Goal: Register for event/course

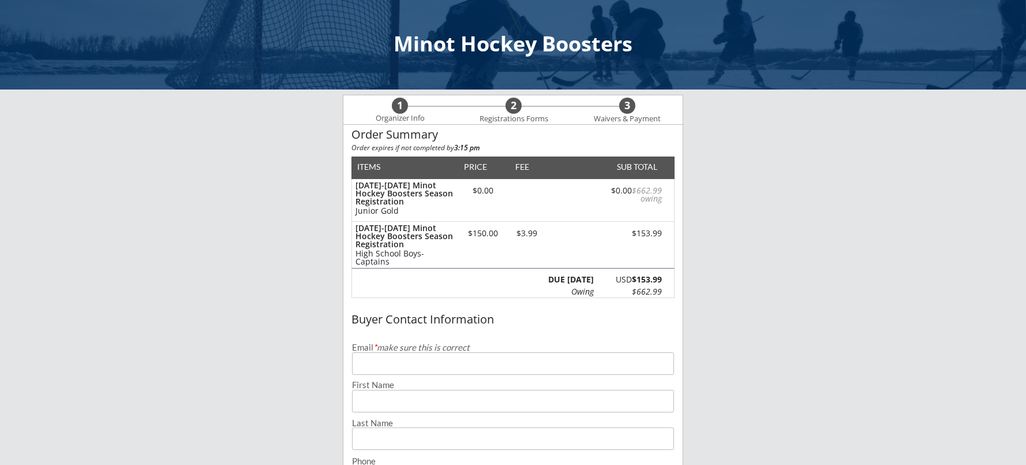
scroll to position [58, 0]
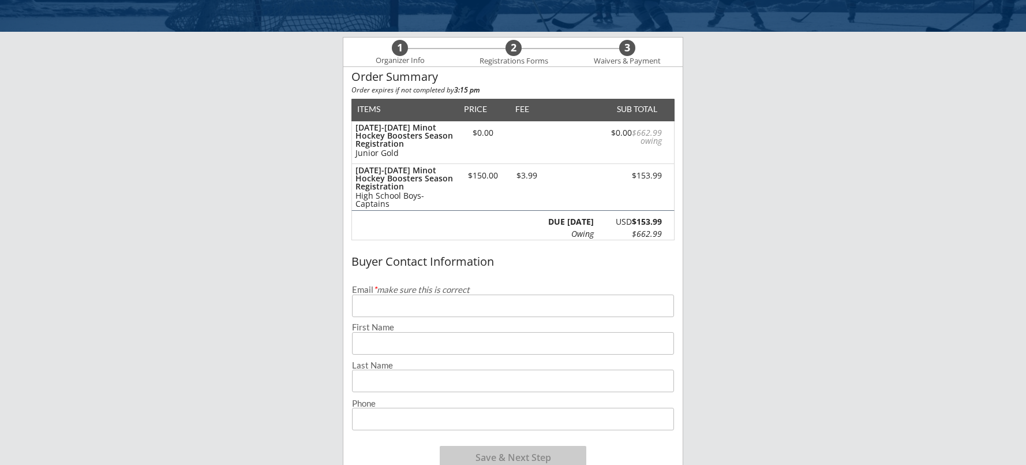
click at [441, 304] on input "email" at bounding box center [513, 305] width 322 height 23
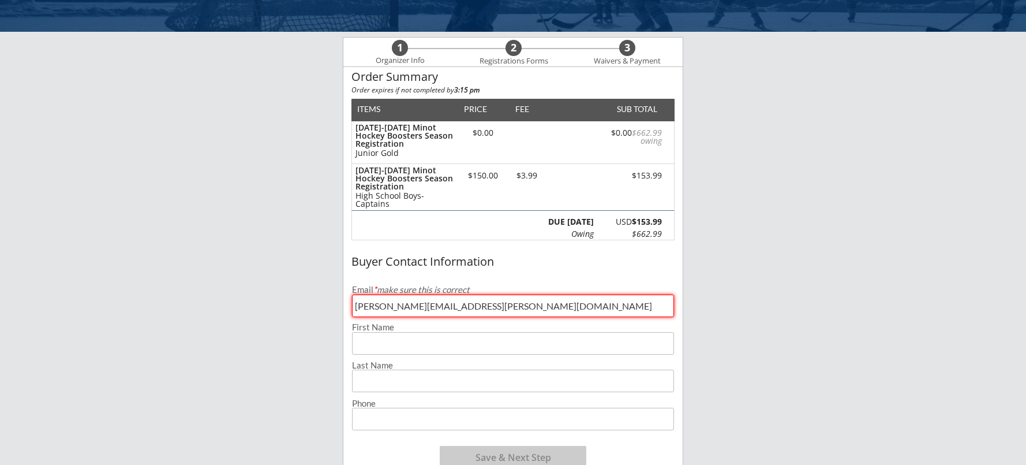
type input "[PERSON_NAME][EMAIL_ADDRESS][PERSON_NAME][DOMAIN_NAME]"
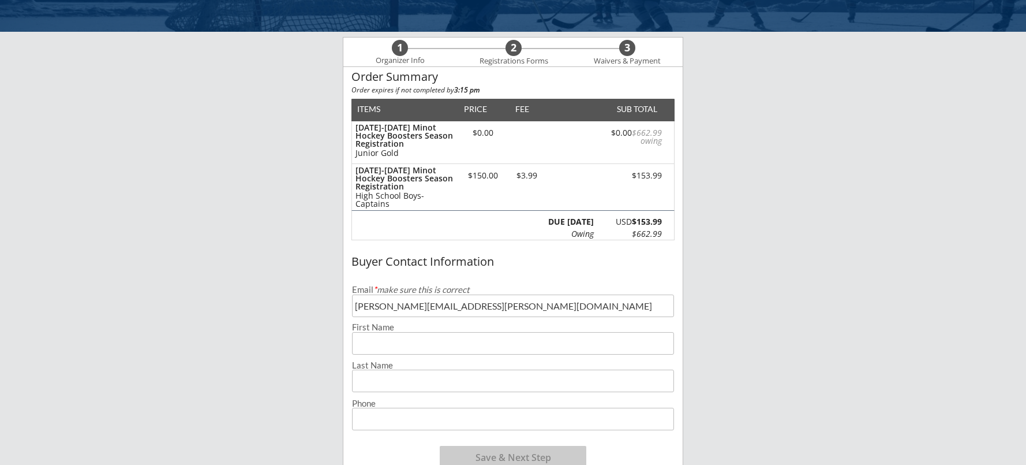
type input "W"
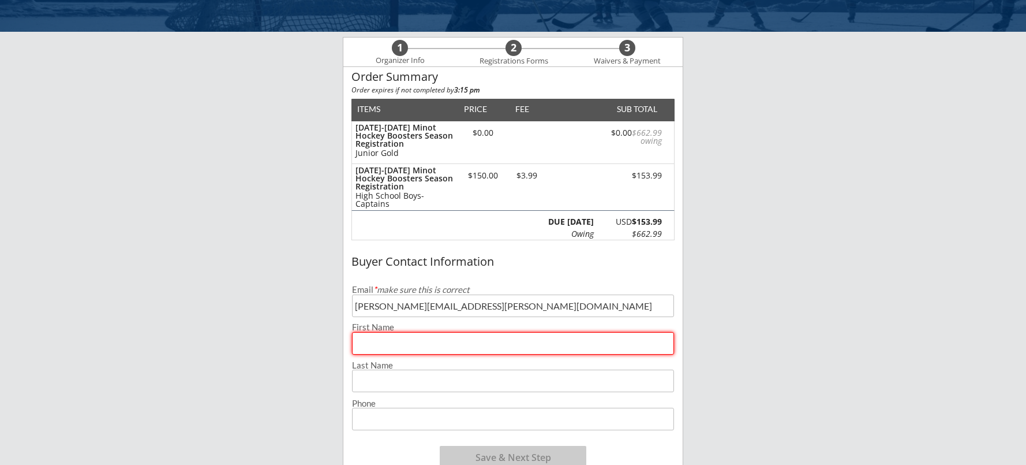
scroll to position [0, 0]
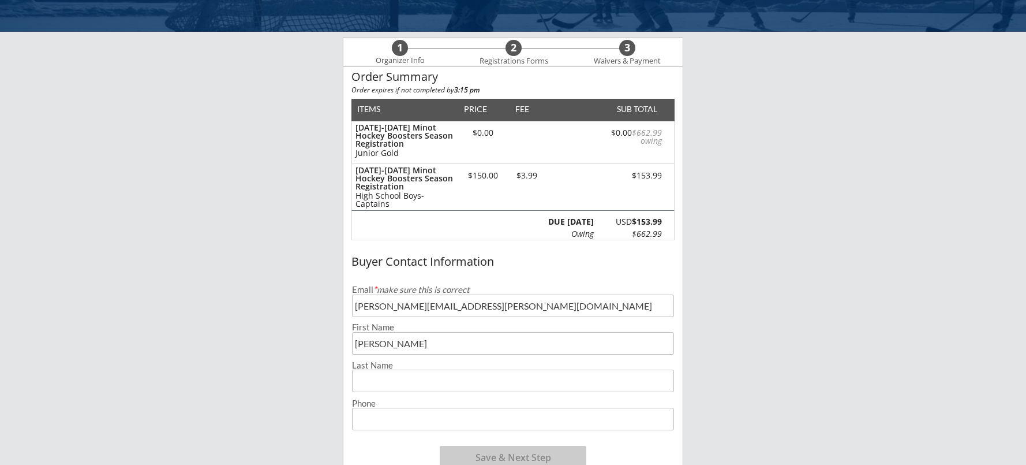
type input "[PERSON_NAME]"
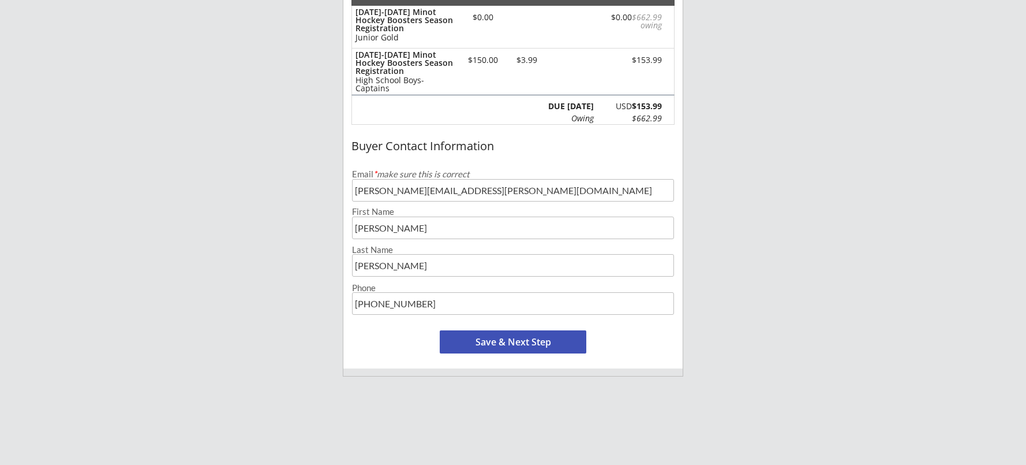
type input "[PHONE_NUMBER]"
click at [552, 345] on button "Save & Next Step" at bounding box center [513, 341] width 147 height 23
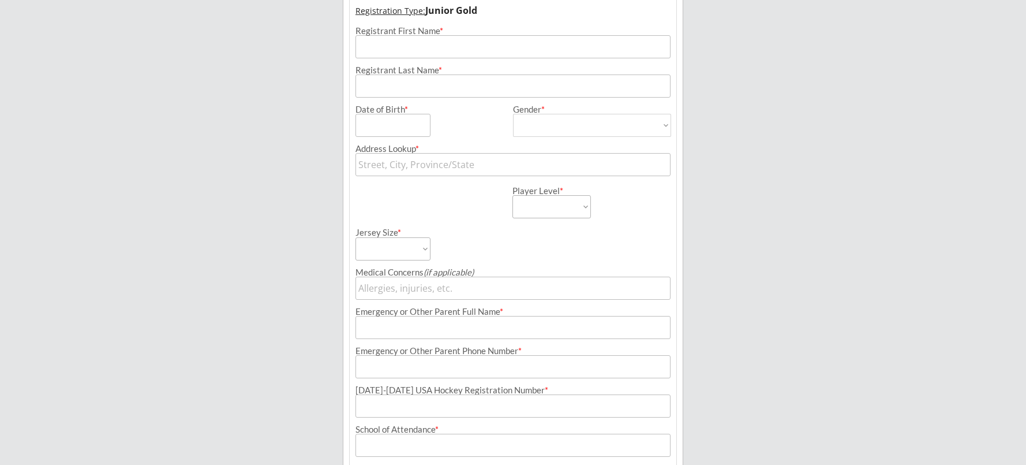
scroll to position [83, 0]
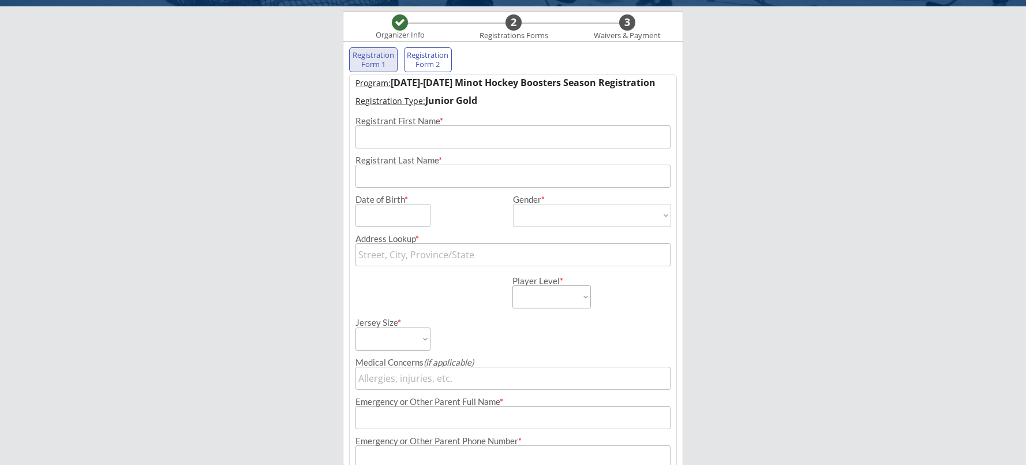
click at [429, 134] on input "input" at bounding box center [513, 136] width 315 height 23
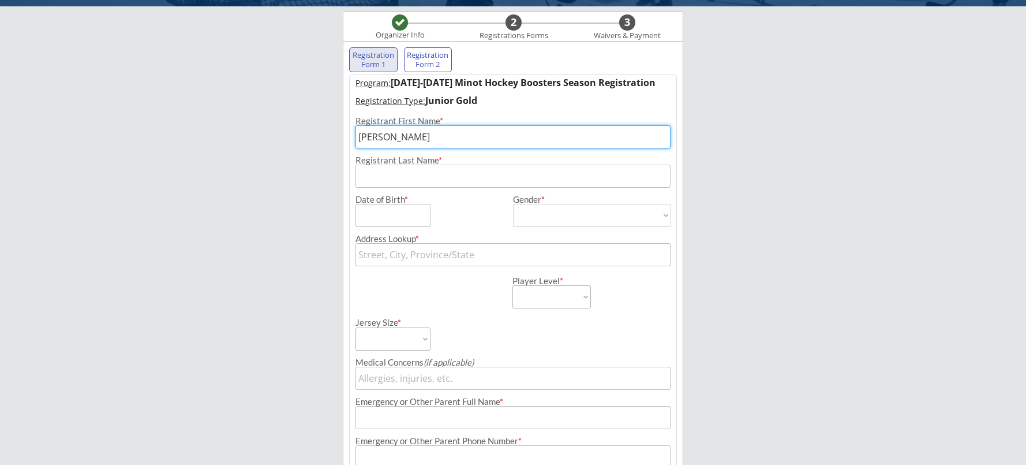
type input "[PERSON_NAME]"
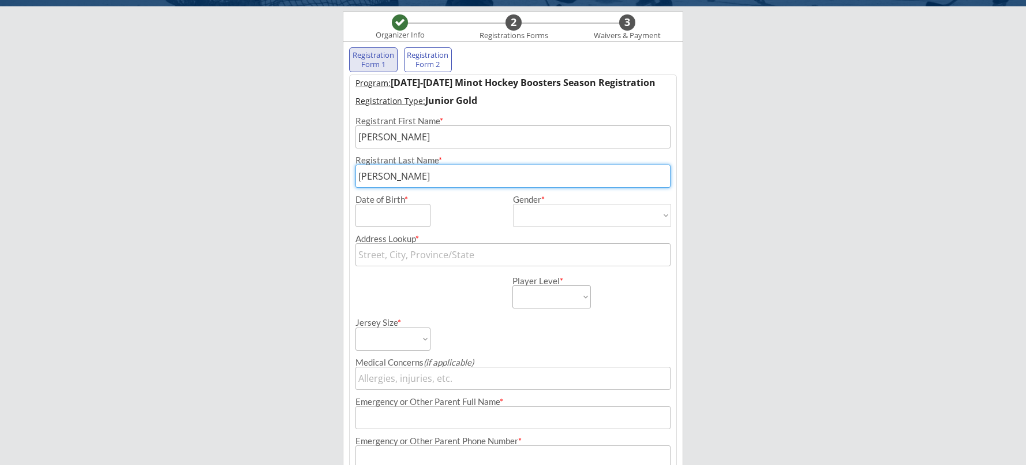
type input "[PERSON_NAME]"
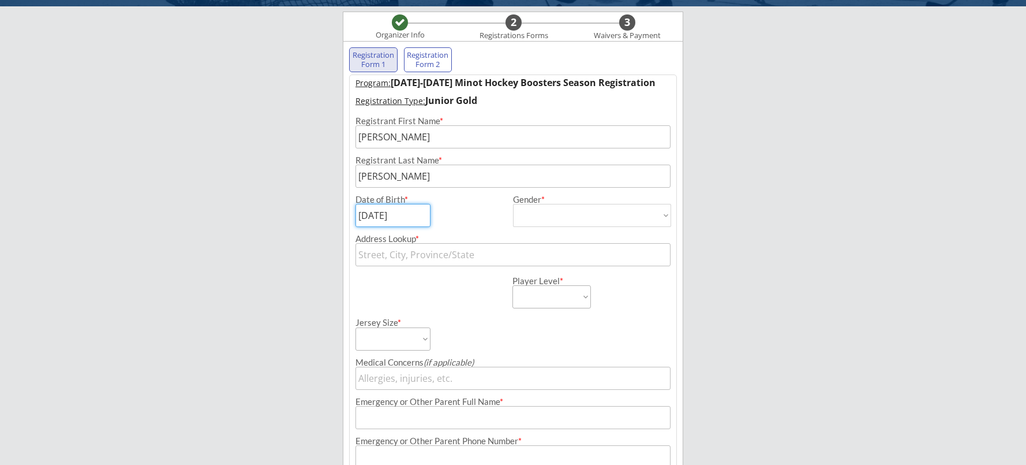
type input "[DATE]"
select select ""[DEMOGRAPHIC_DATA]""
type input "[DEMOGRAPHIC_DATA]"
click at [439, 255] on input "text" at bounding box center [513, 254] width 315 height 23
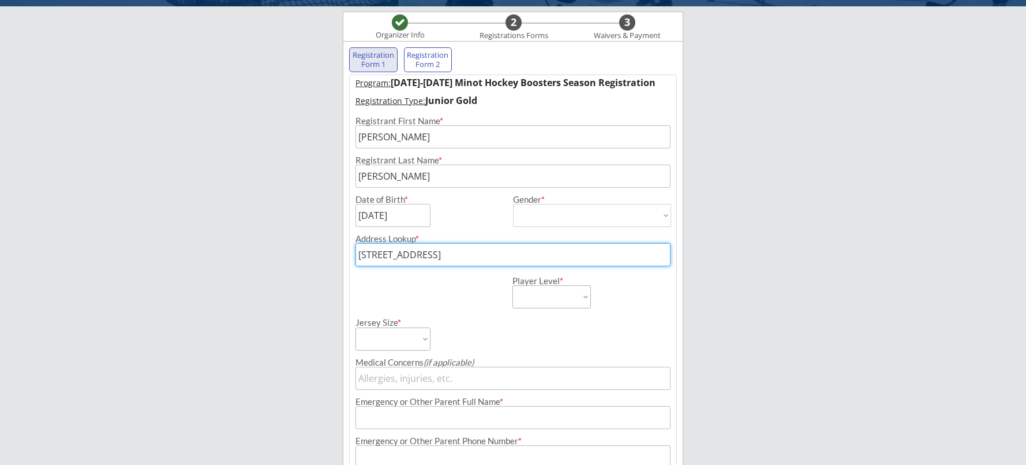
type input "[STREET_ADDRESS]"
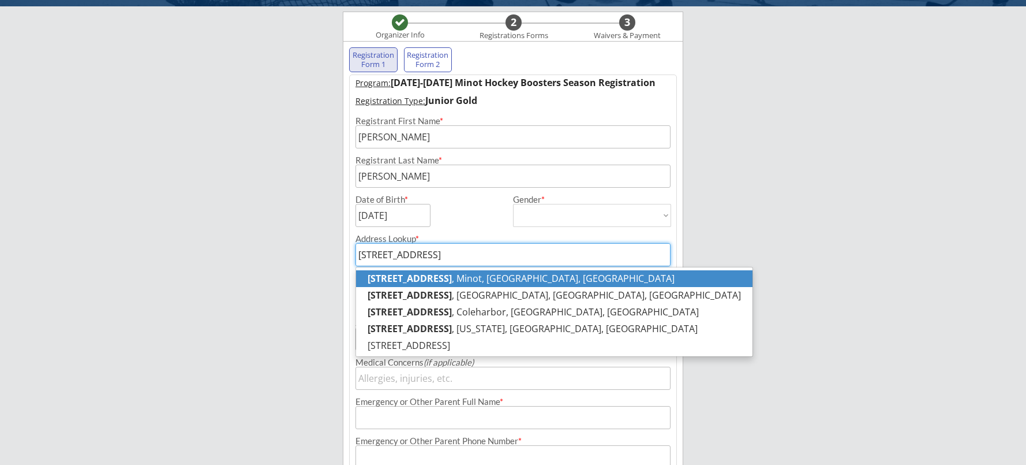
click at [447, 279] on p "[STREET_ADDRESS]" at bounding box center [554, 278] width 396 height 17
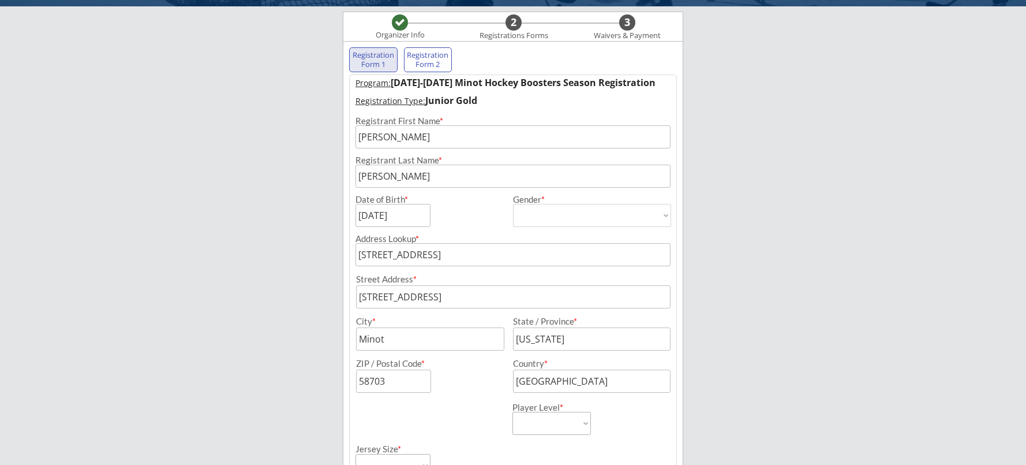
type input "[STREET_ADDRESS]"
select select ""Goalies-PW/12U & Up""
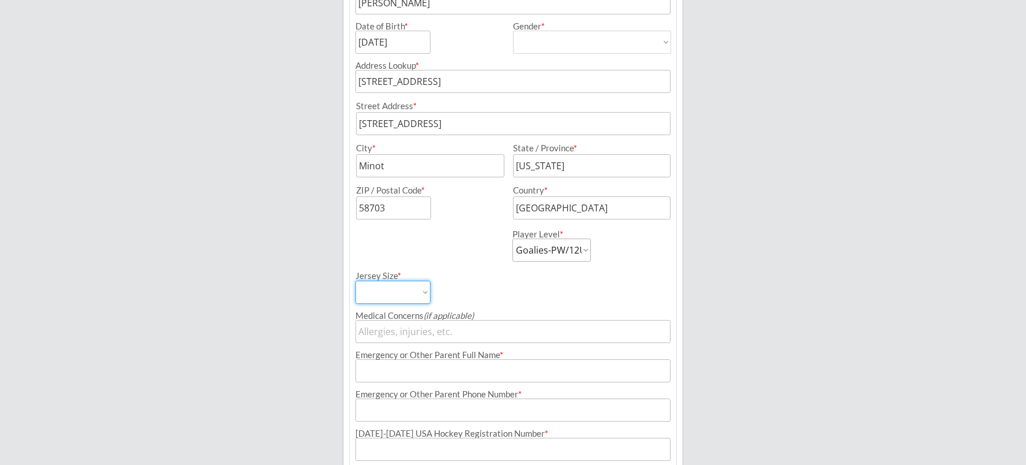
select select ""Goalie Cut""
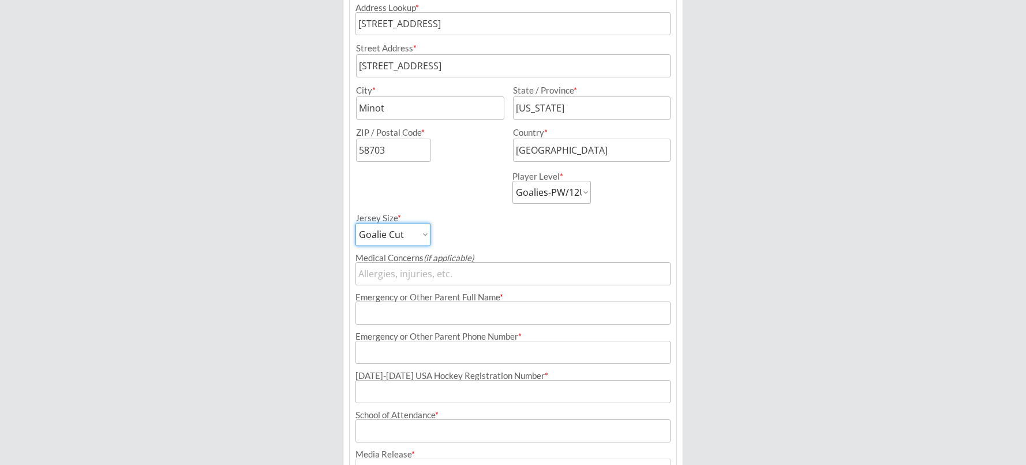
click at [474, 317] on input "input" at bounding box center [513, 312] width 315 height 23
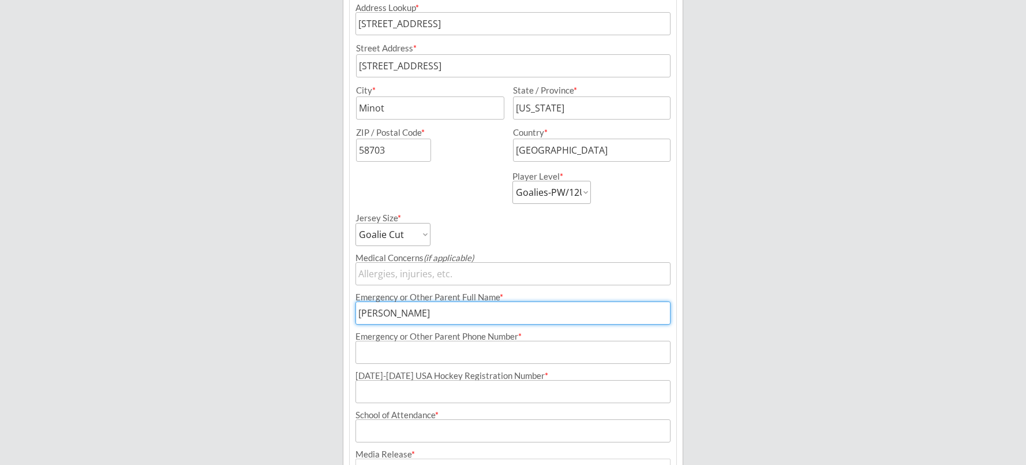
type input "[PERSON_NAME]"
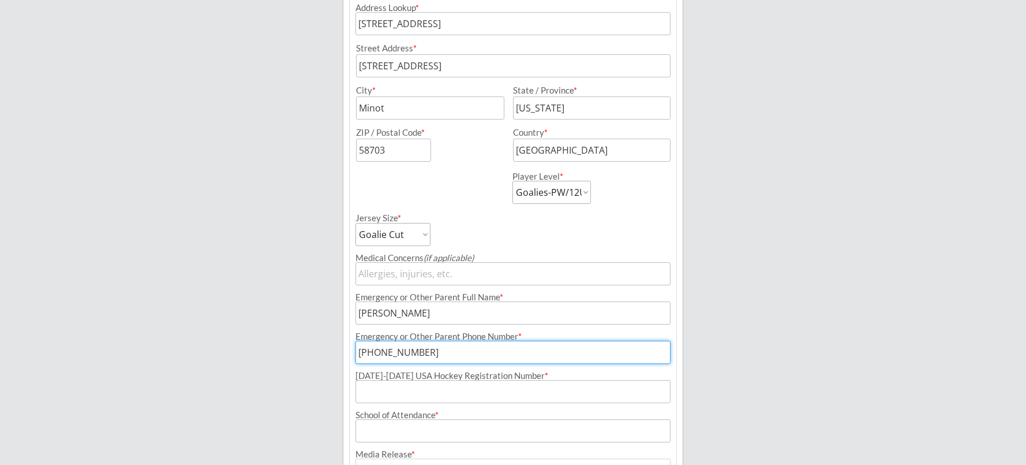
type input "[PHONE_NUMBER]"
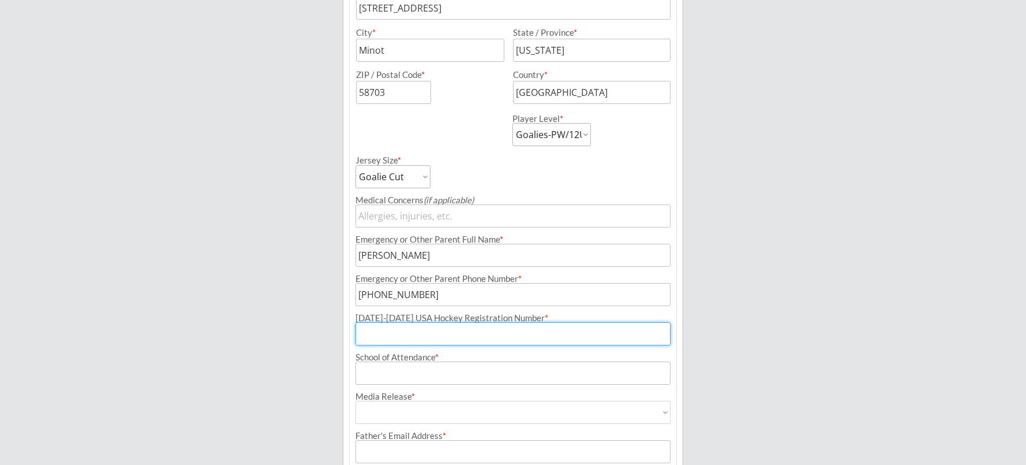
scroll to position [487, 0]
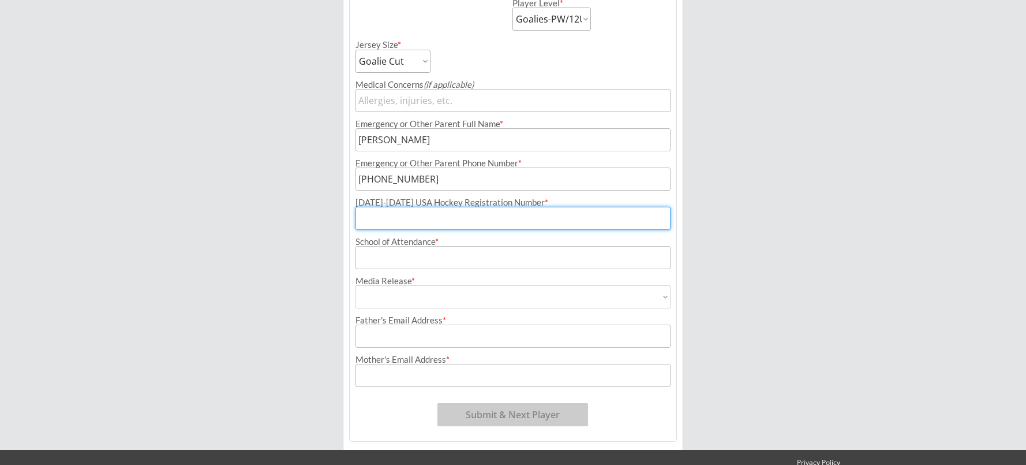
click at [426, 254] on input "input" at bounding box center [513, 257] width 315 height 23
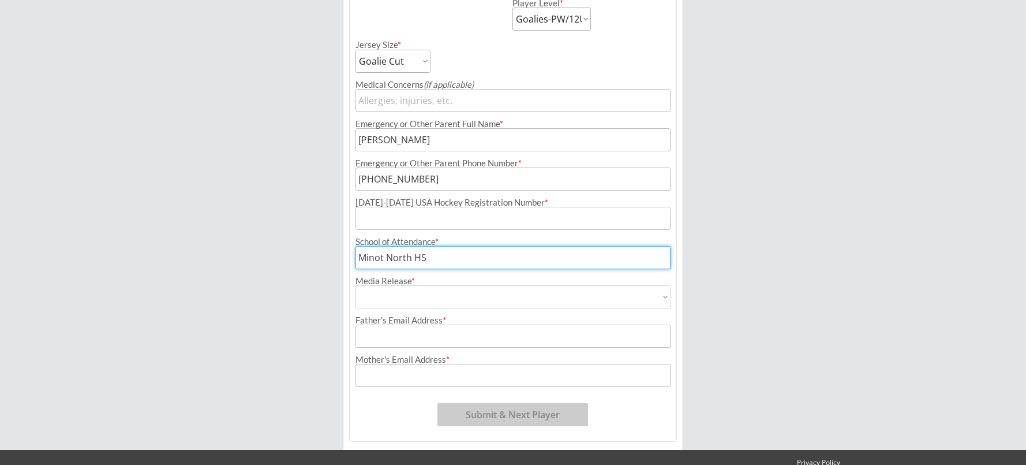
type input "Minot North HS"
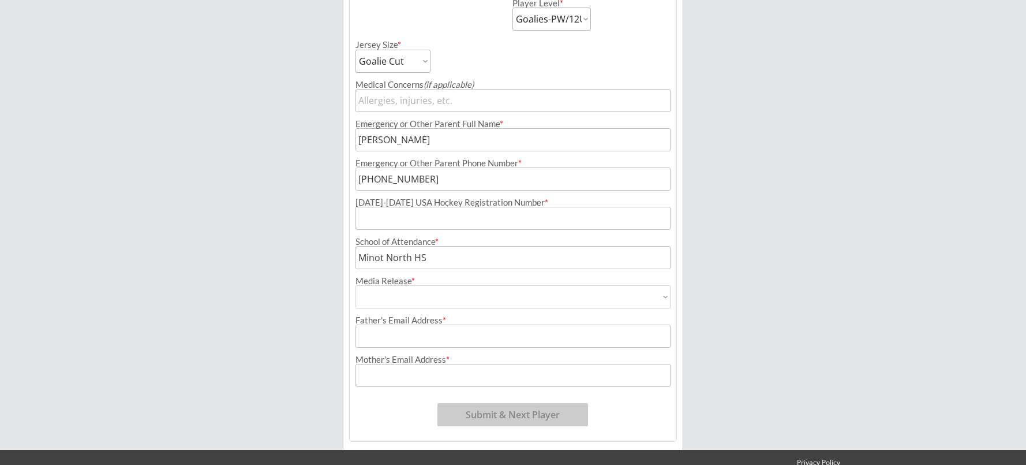
select select ""Yes""
type input "Yes"
click at [457, 339] on input "input" at bounding box center [513, 335] width 315 height 23
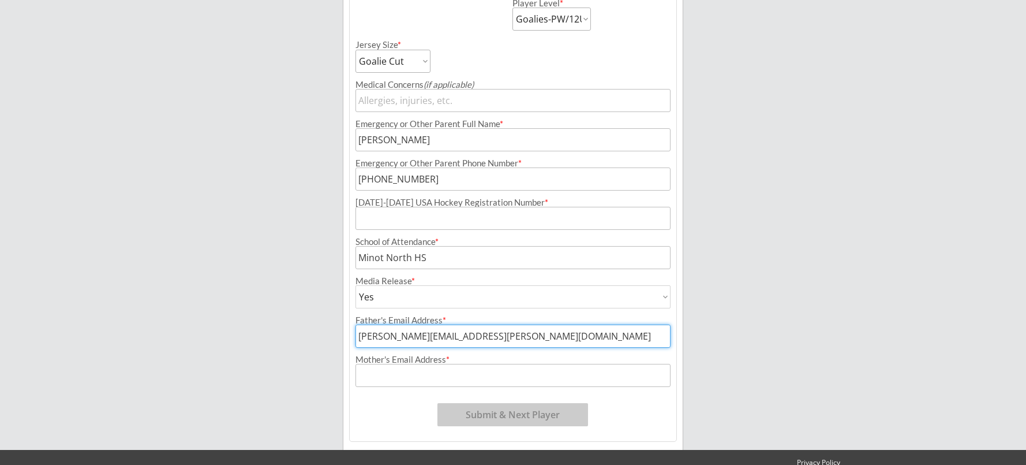
type input "[PERSON_NAME][EMAIL_ADDRESS][PERSON_NAME][DOMAIN_NAME]"
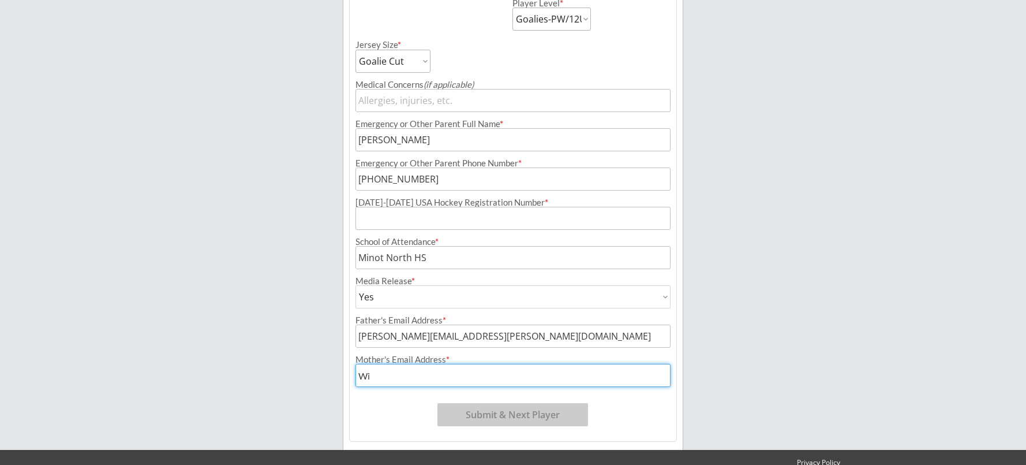
type input "W"
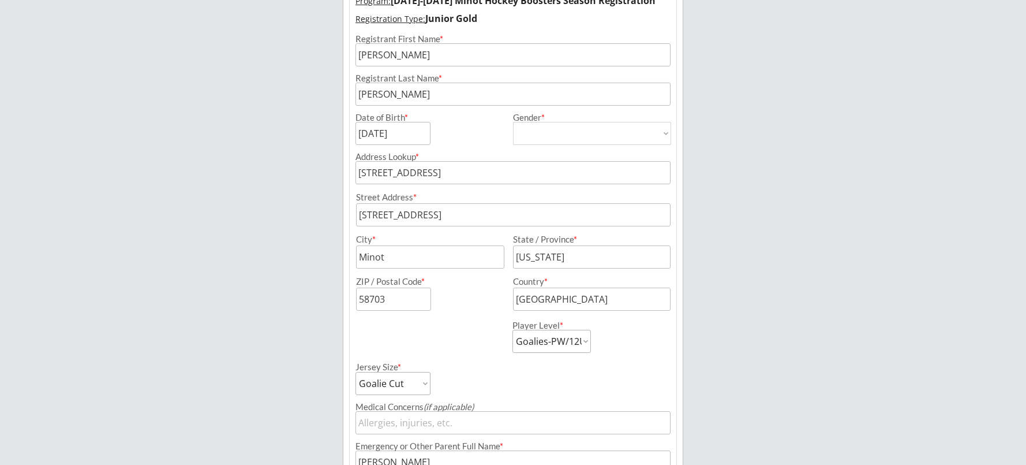
scroll to position [0, 0]
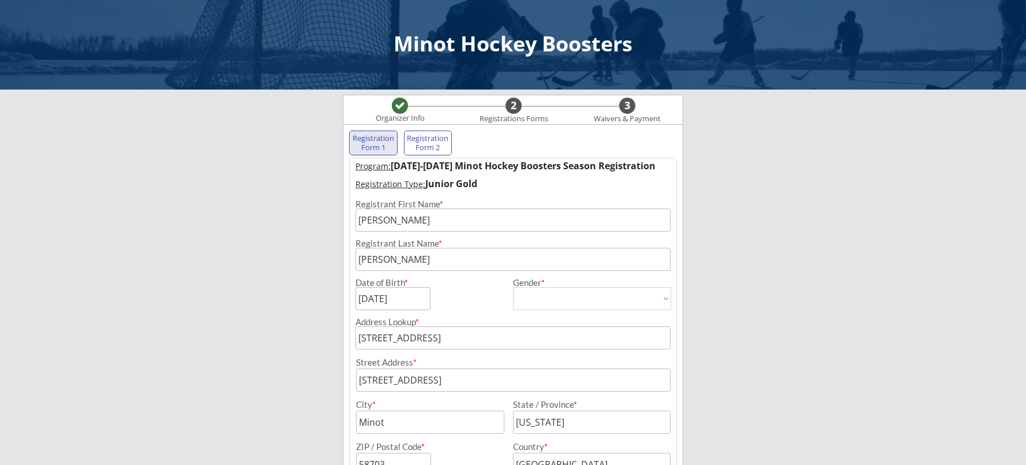
type input "[PERSON_NAME][EMAIL_ADDRESS][PERSON_NAME][DOMAIN_NAME]"
click at [433, 145] on div "Registration Form 2" at bounding box center [428, 143] width 43 height 18
select select ""PLACEHOLDER_1427118222253""
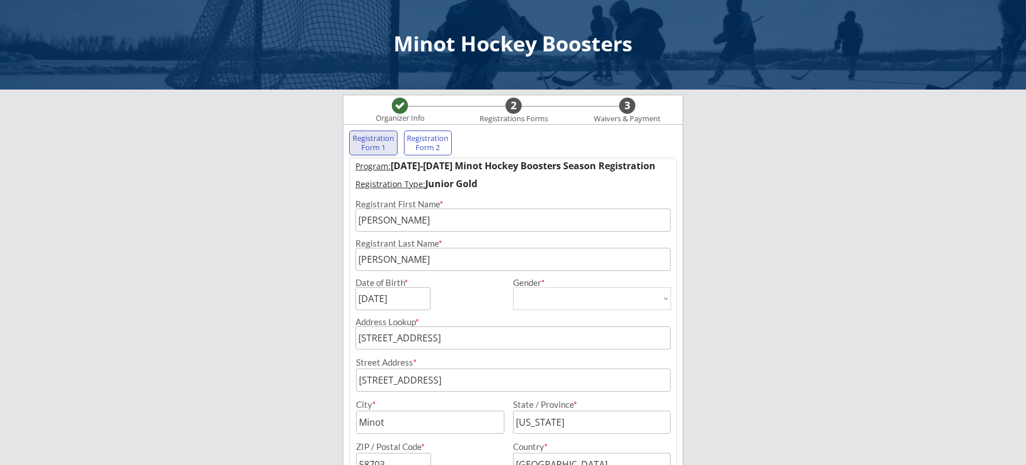
select select ""PLACEHOLDER_1427118222253""
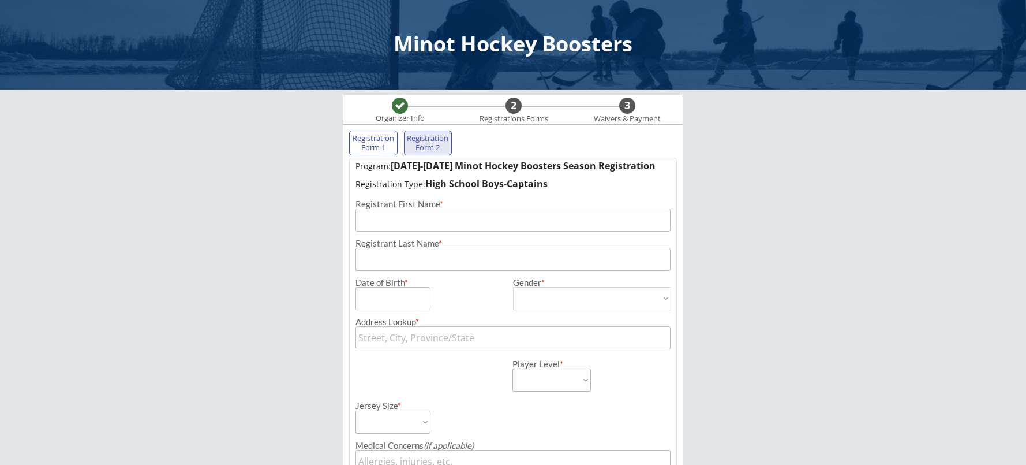
click at [448, 222] on input "input" at bounding box center [513, 219] width 315 height 23
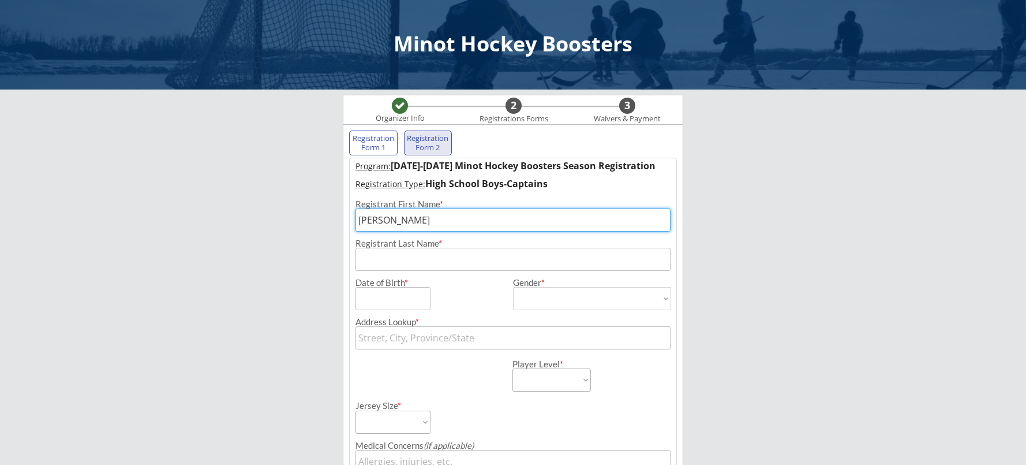
type input "[PERSON_NAME]"
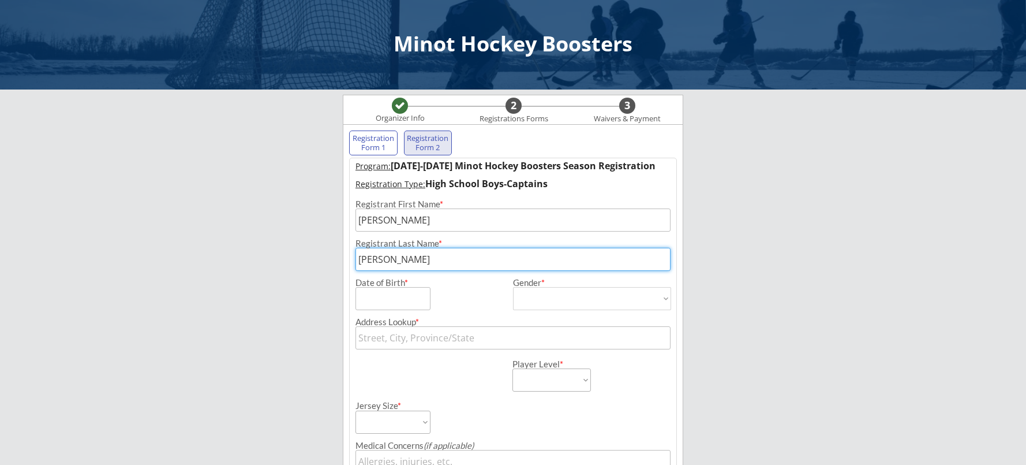
type input "[PERSON_NAME]"
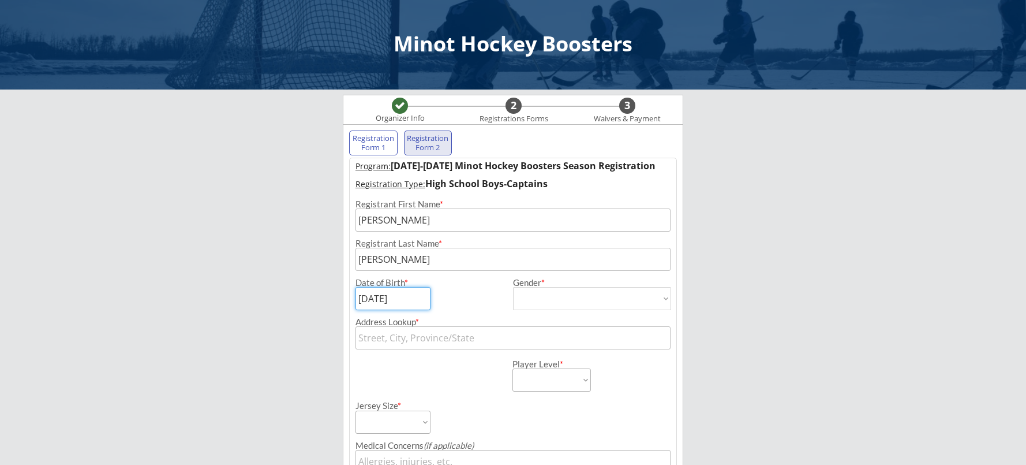
type input "[DATE]"
select select ""[DEMOGRAPHIC_DATA]""
type input "[DEMOGRAPHIC_DATA]"
click at [474, 340] on input "text" at bounding box center [513, 337] width 315 height 23
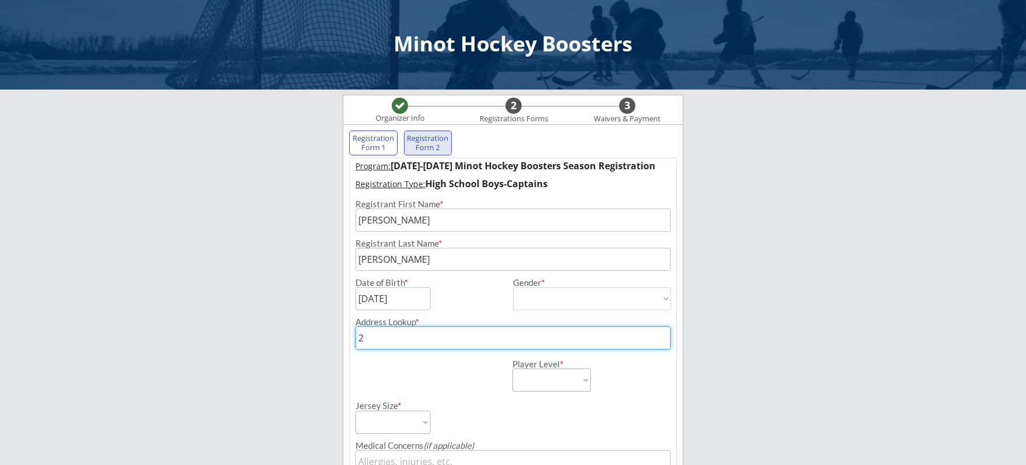
type input "26"
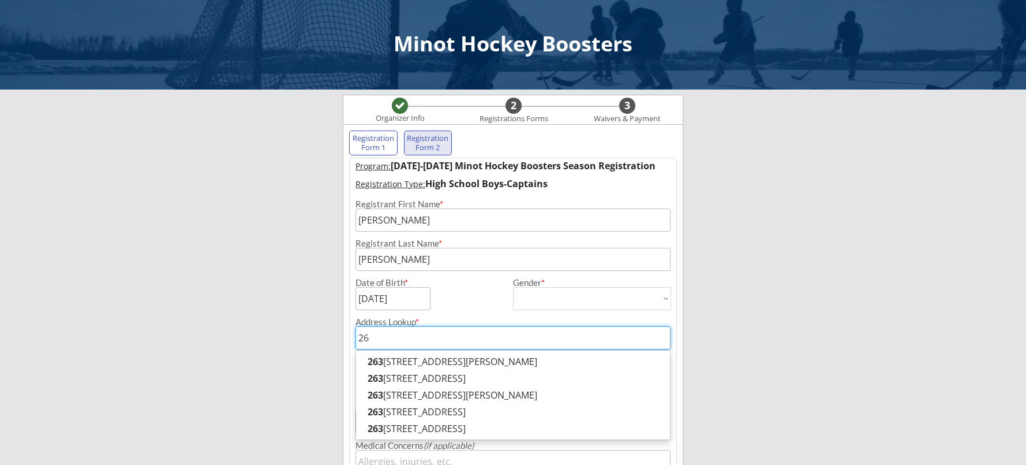
type input "[STREET_ADDRESS][PERSON_NAME]"
type input "2636"
type input "[STREET_ADDRESS]"
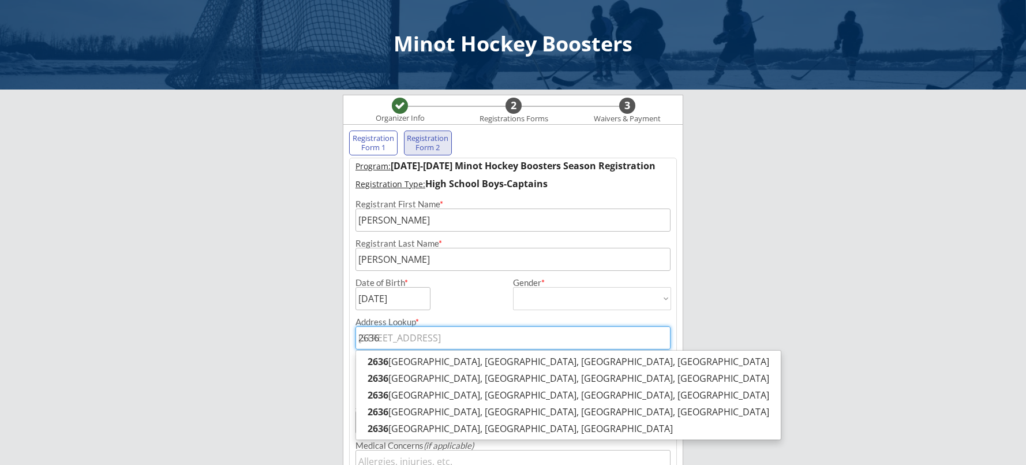
type input "2636"
type input "2636 1"
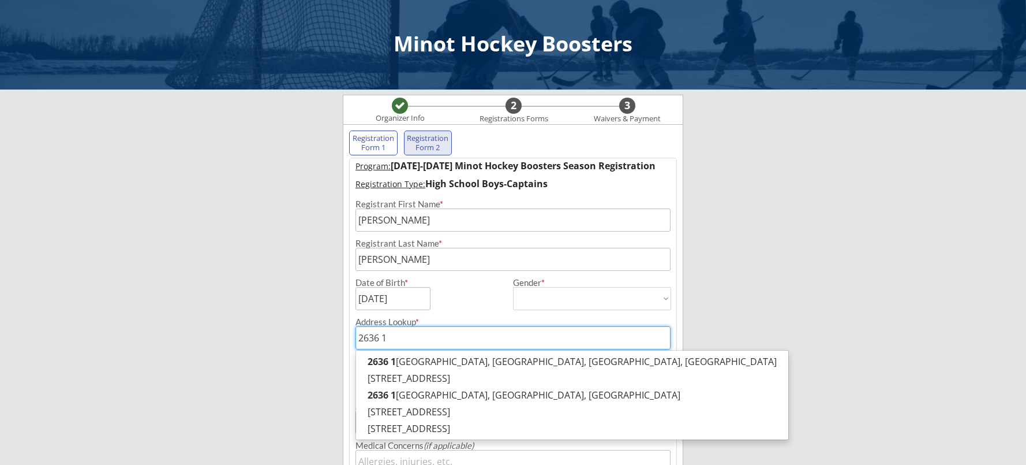
type input "[STREET_ADDRESS]"
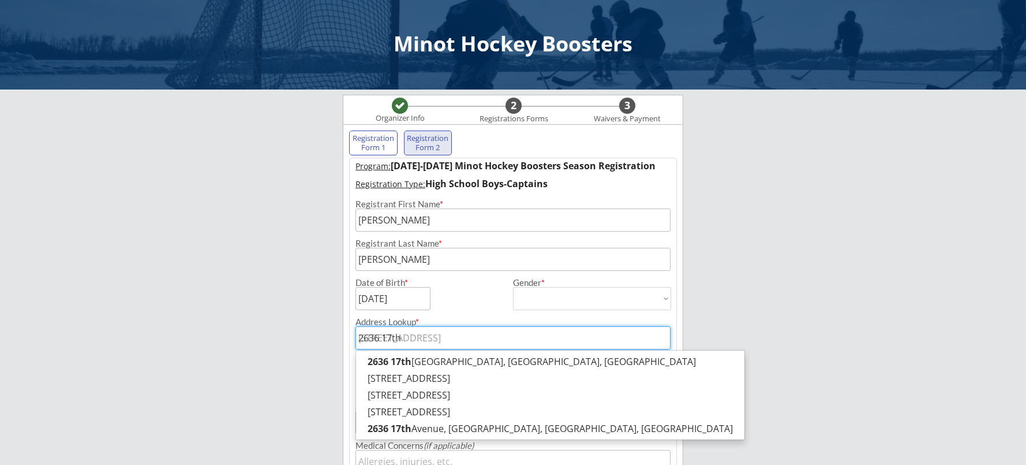
type input "2636 17th"
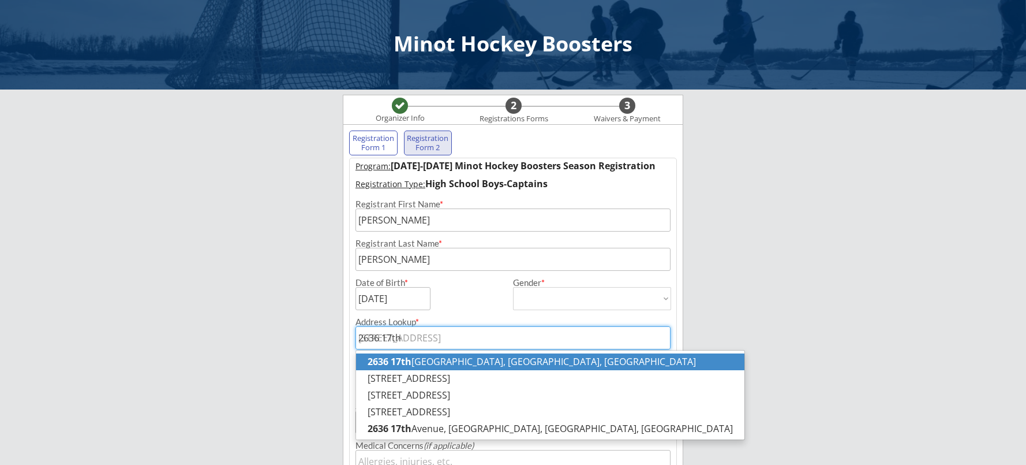
click at [506, 356] on p "[STREET_ADDRESS]" at bounding box center [550, 361] width 388 height 17
type input "[STREET_ADDRESS]"
type input "Minot"
type input "[US_STATE]"
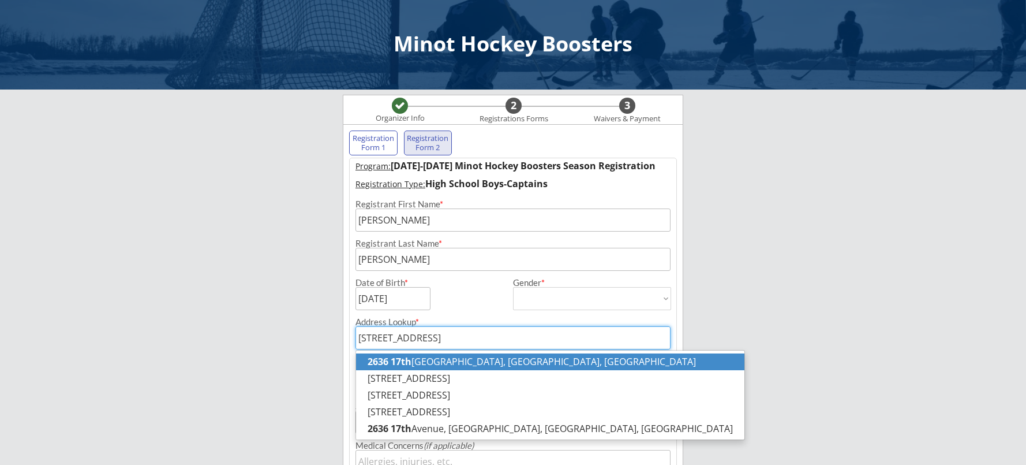
type input "58703"
type input "[GEOGRAPHIC_DATA]"
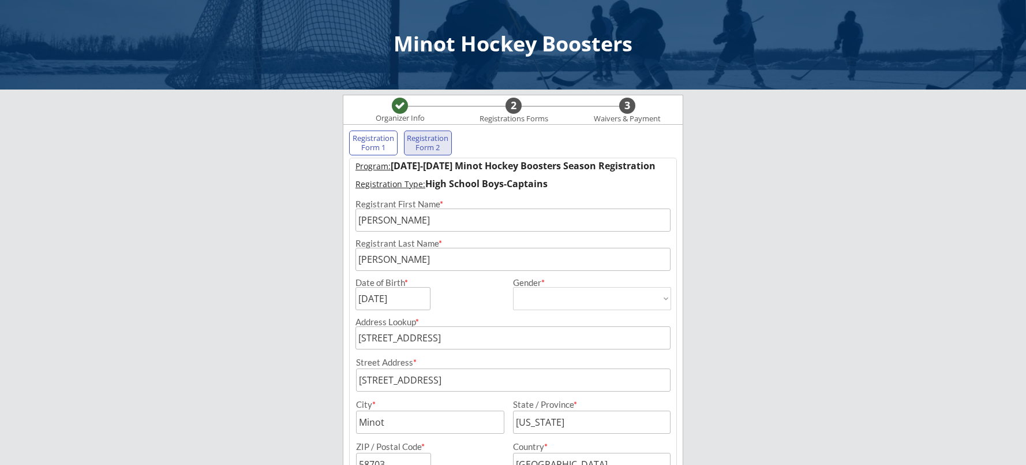
scroll to position [231, 0]
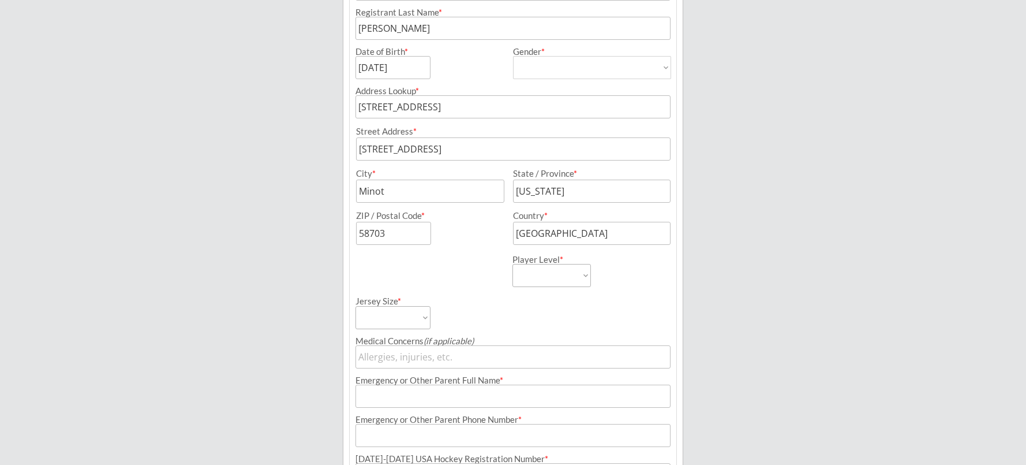
type input "[STREET_ADDRESS]"
select select ""HS Captains Boys""
select select ""Goalie Cut""
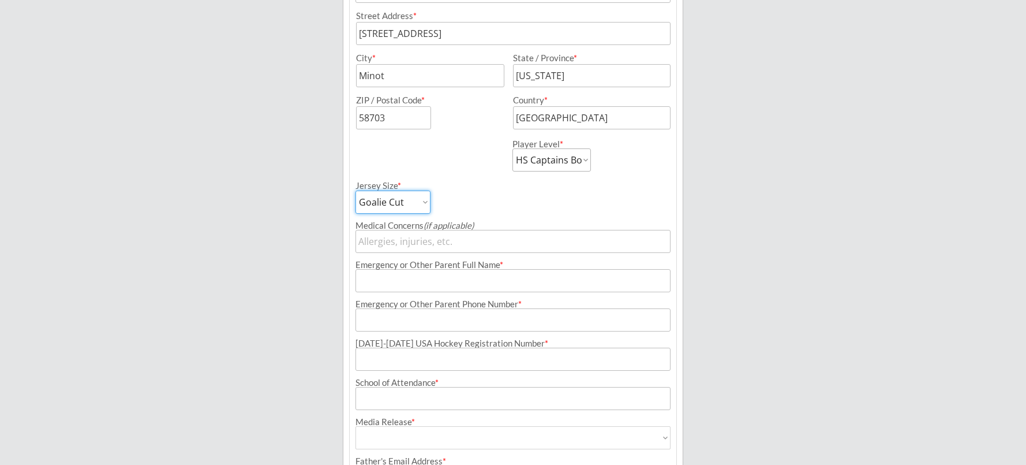
click at [509, 287] on input "input" at bounding box center [513, 280] width 315 height 23
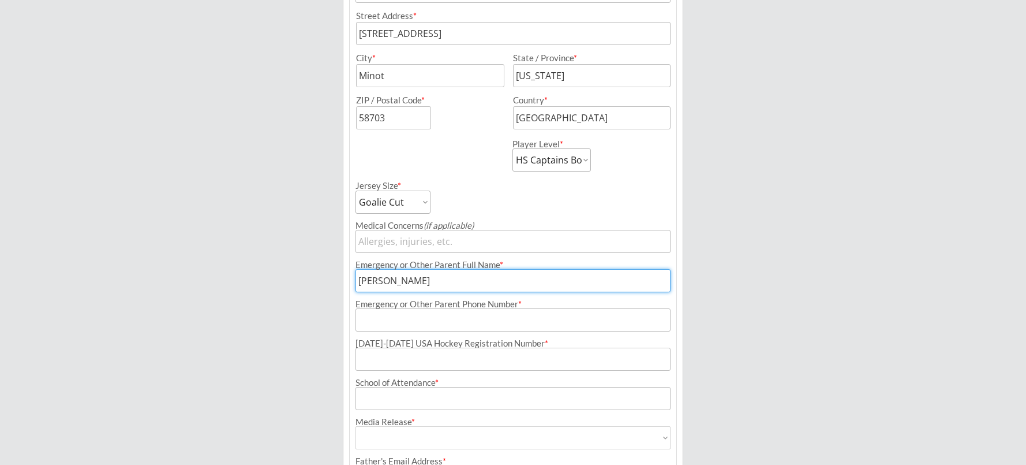
type input "[PERSON_NAME]"
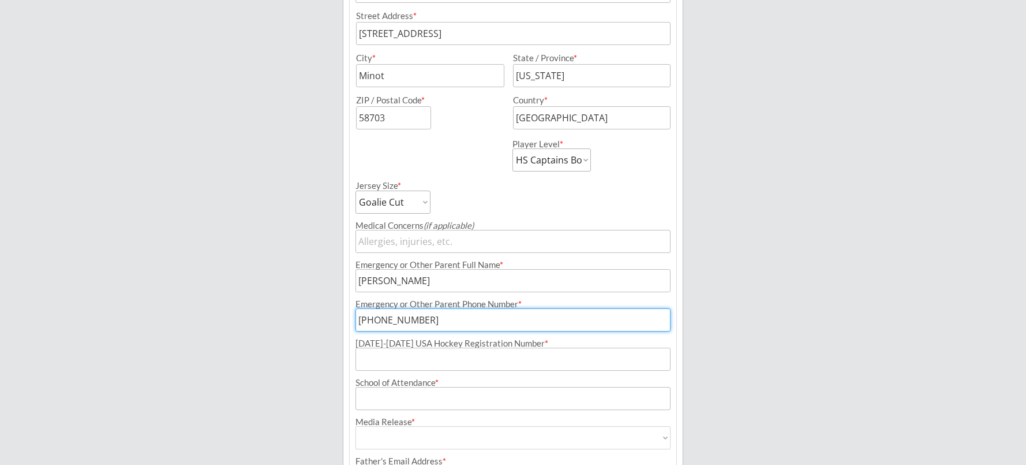
type input "[PHONE_NUMBER]"
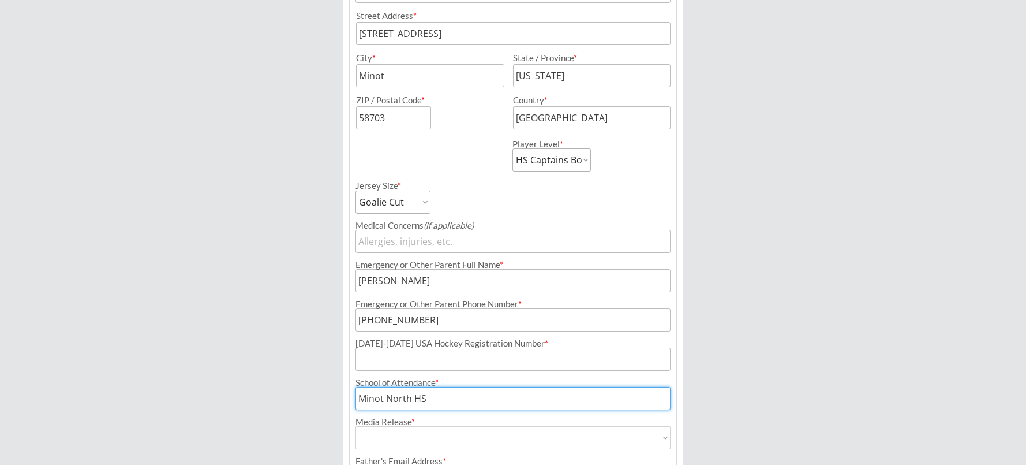
type input "Minot North HS"
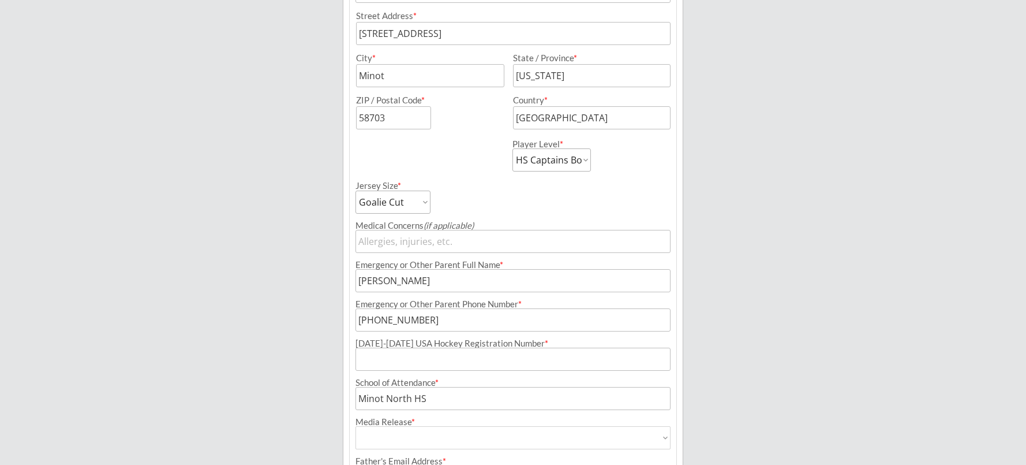
scroll to position [511, 0]
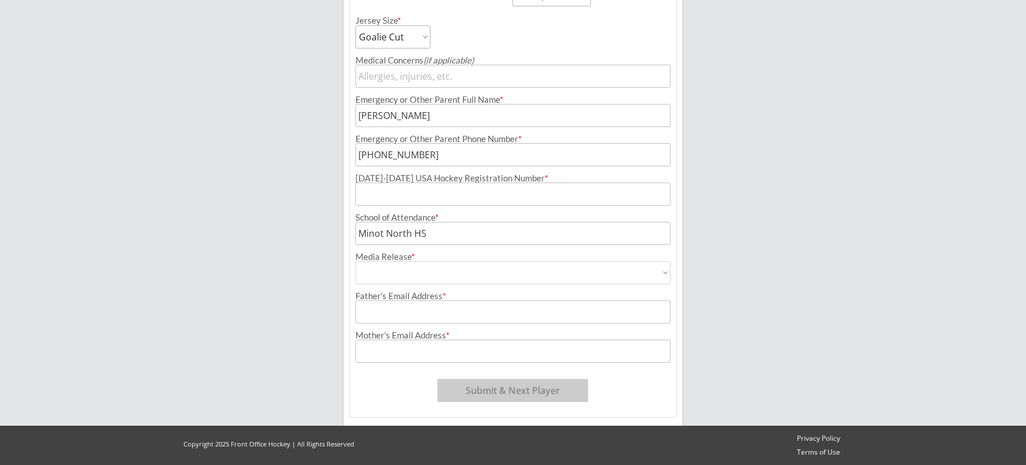
select select ""Yes""
type input "Yes"
click at [407, 317] on input "input" at bounding box center [513, 311] width 315 height 23
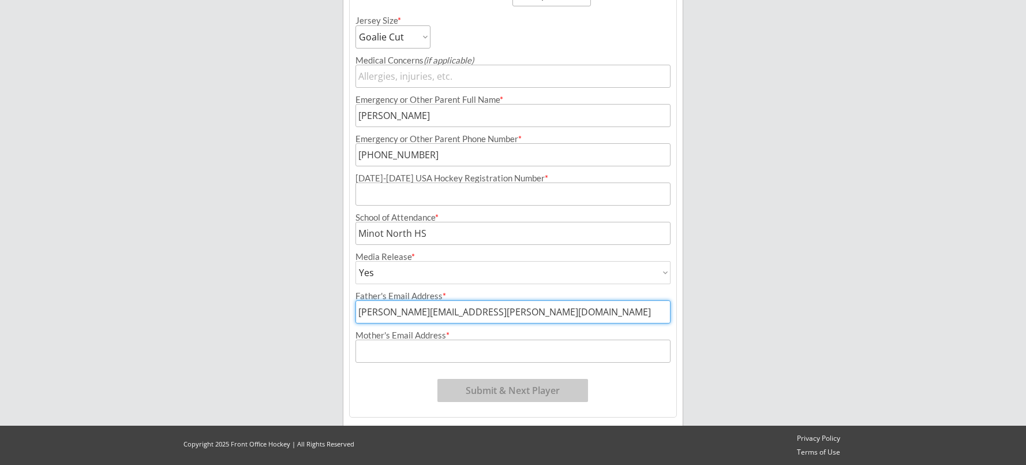
type input "[PERSON_NAME][EMAIL_ADDRESS][PERSON_NAME][DOMAIN_NAME]"
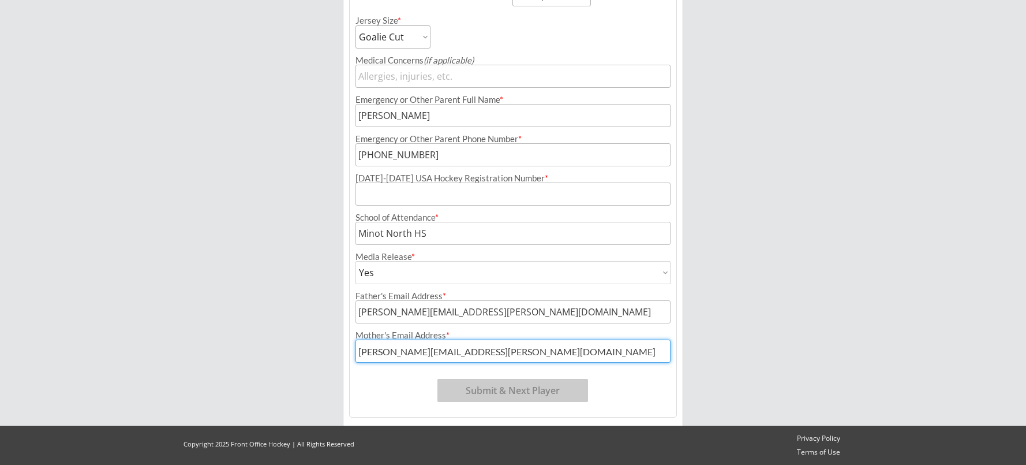
type input "[PERSON_NAME][EMAIL_ADDRESS][PERSON_NAME][DOMAIN_NAME]"
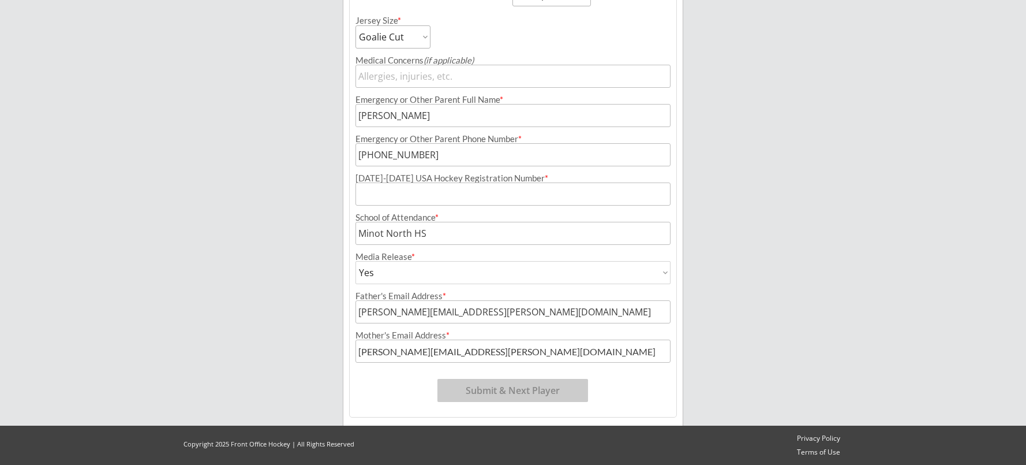
click at [481, 189] on input "input" at bounding box center [513, 193] width 315 height 23
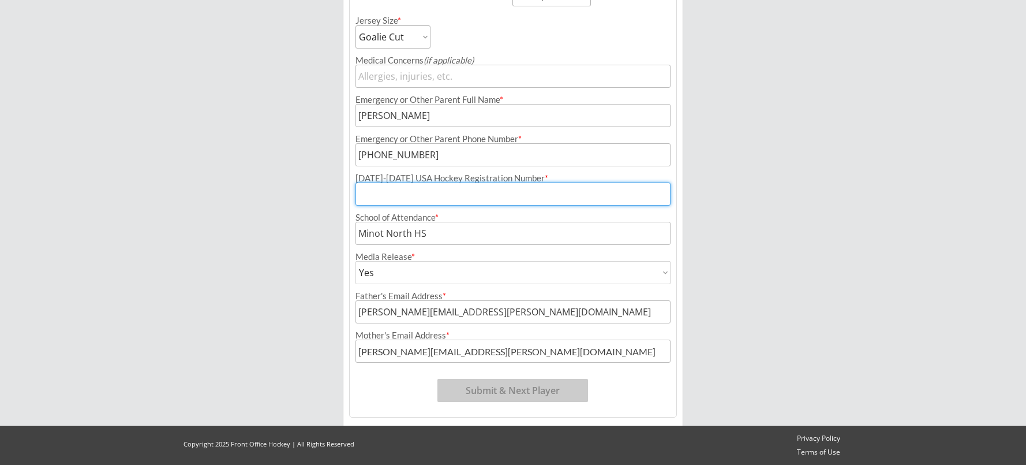
click at [455, 193] on input "input" at bounding box center [513, 193] width 315 height 23
paste input "254601560BRODE"
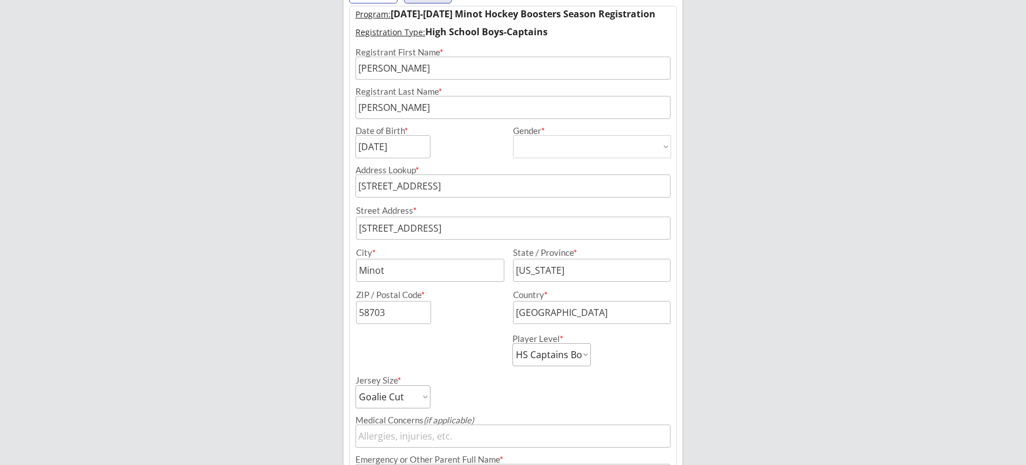
scroll to position [0, 0]
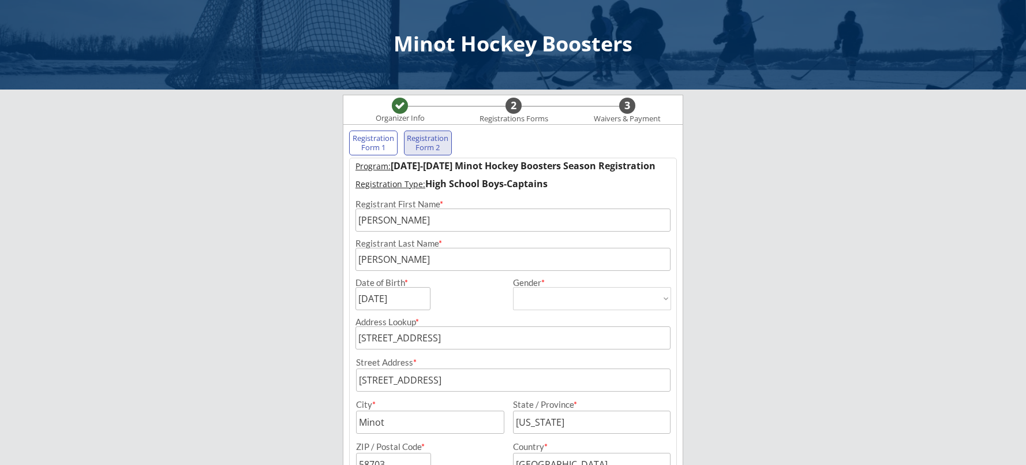
type input "254601560BRODE"
click at [370, 150] on div "Registration Form 1" at bounding box center [373, 143] width 43 height 18
select select ""PLACEHOLDER_1427118222253""
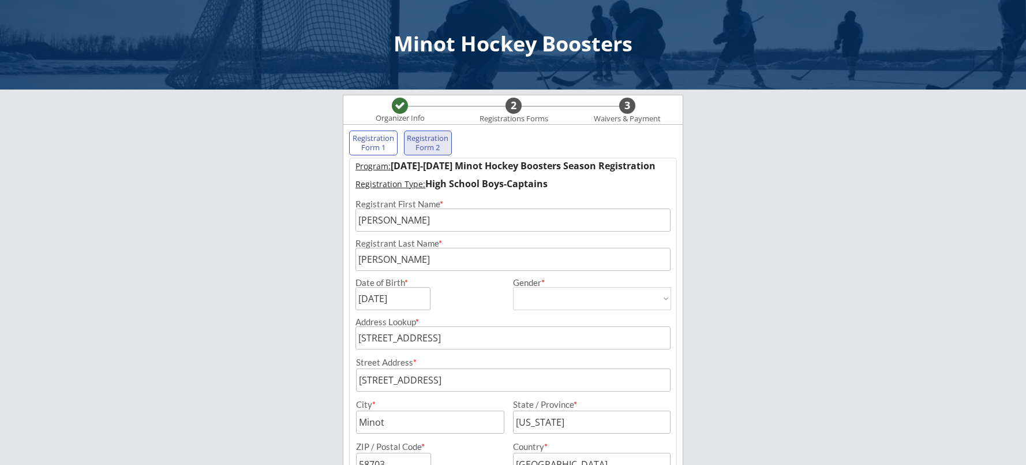
select select ""PLACEHOLDER_1427118222253""
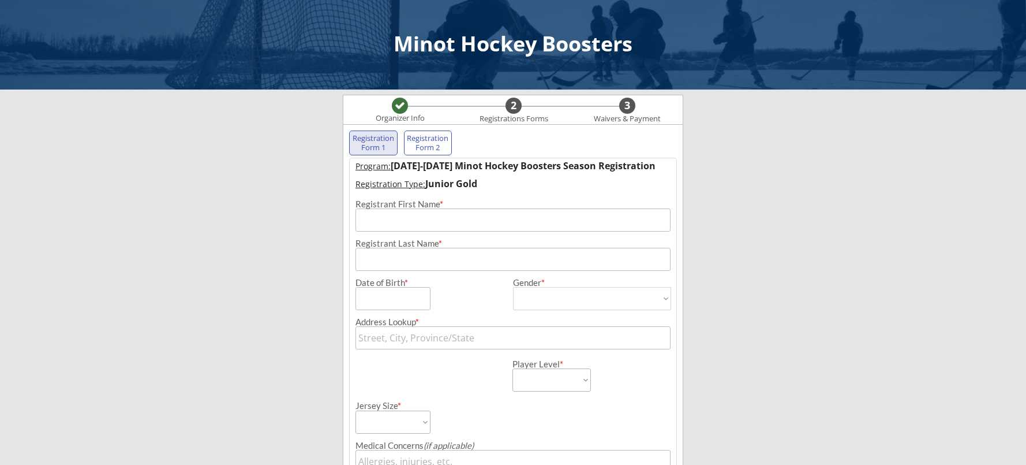
click at [438, 145] on div "Registration Form 2" at bounding box center [428, 143] width 43 height 18
click at [371, 143] on div "Registration Form 1" at bounding box center [373, 143] width 43 height 18
click at [430, 222] on input "input" at bounding box center [513, 219] width 315 height 23
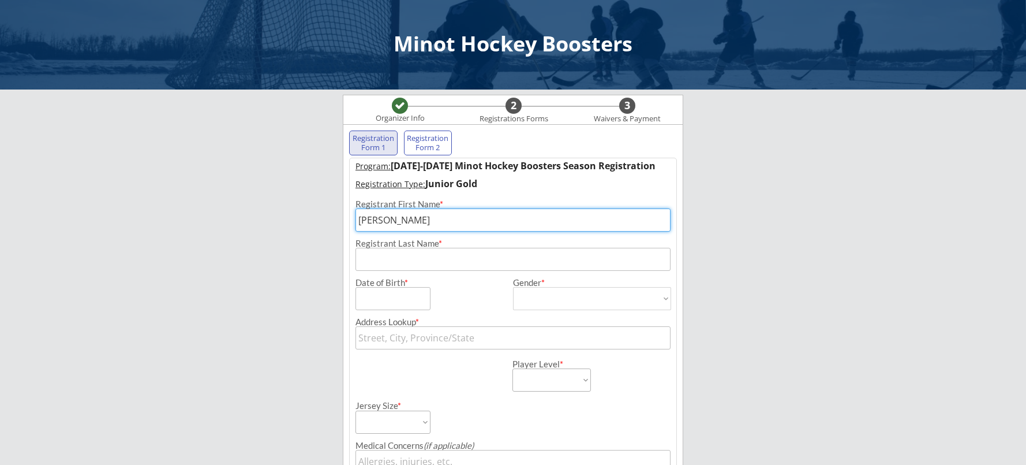
type input "[PERSON_NAME]"
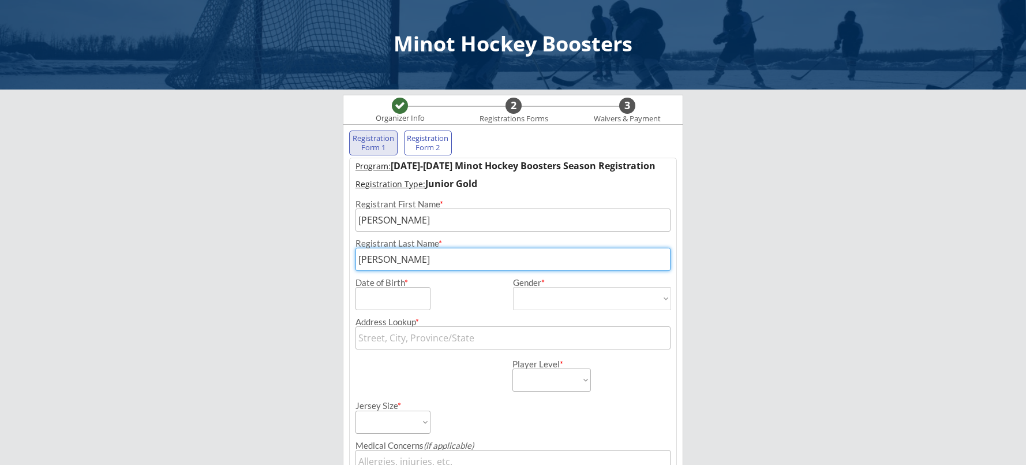
type input "[PERSON_NAME]"
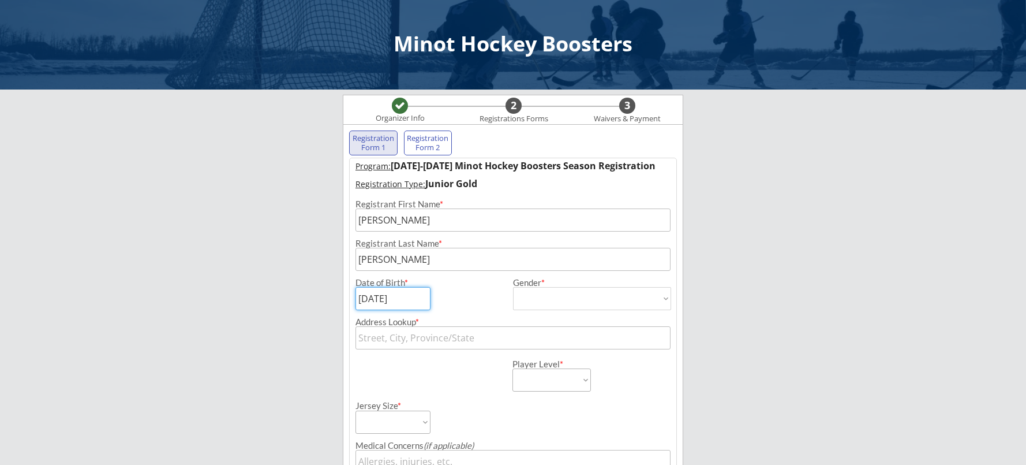
type input "[DATE]"
select select ""[DEMOGRAPHIC_DATA]""
type input "[DEMOGRAPHIC_DATA]"
click at [467, 338] on input "text" at bounding box center [513, 337] width 315 height 23
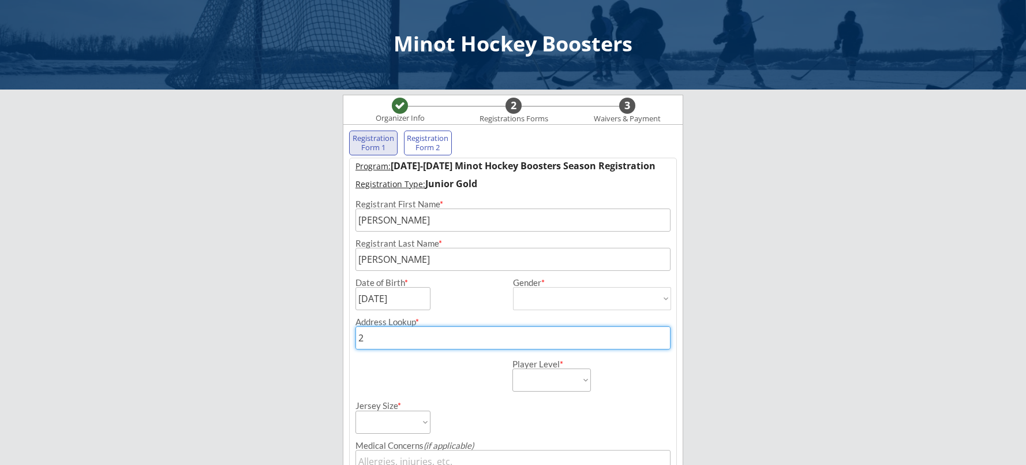
type input "26"
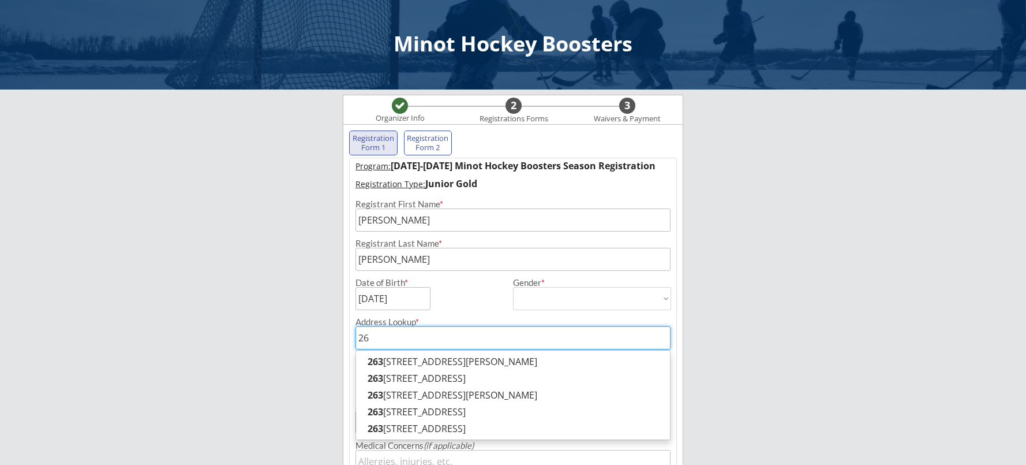
type input "[STREET_ADDRESS][PERSON_NAME]"
type input "2636"
type input "[STREET_ADDRESS]"
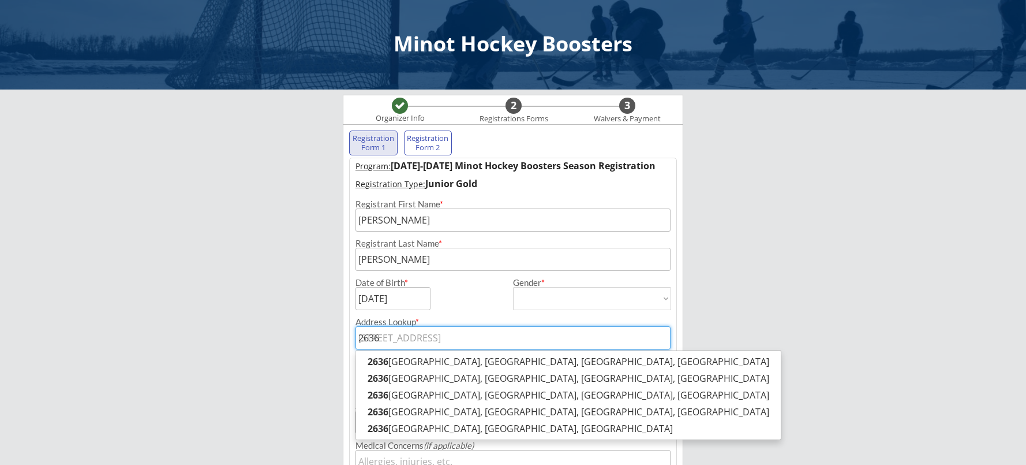
type input "2636"
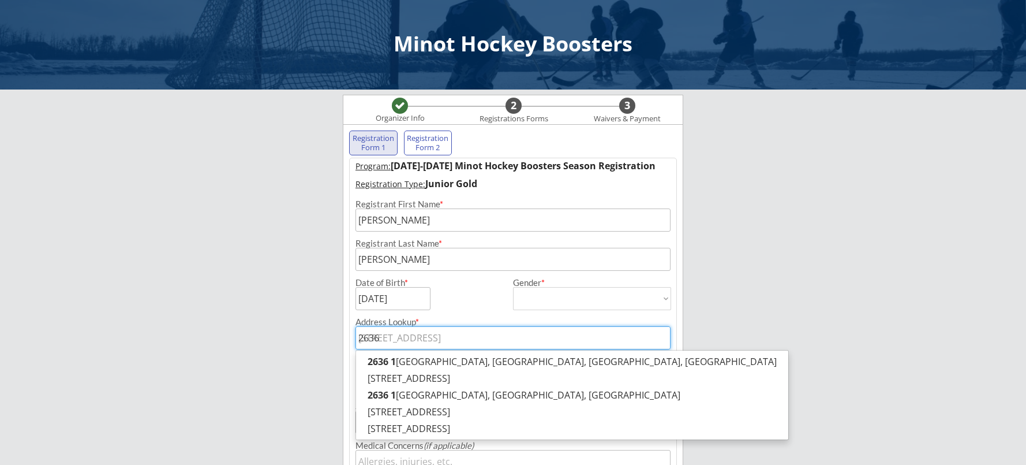
type input "[STREET_ADDRESS]"
type input "2636 17tyh"
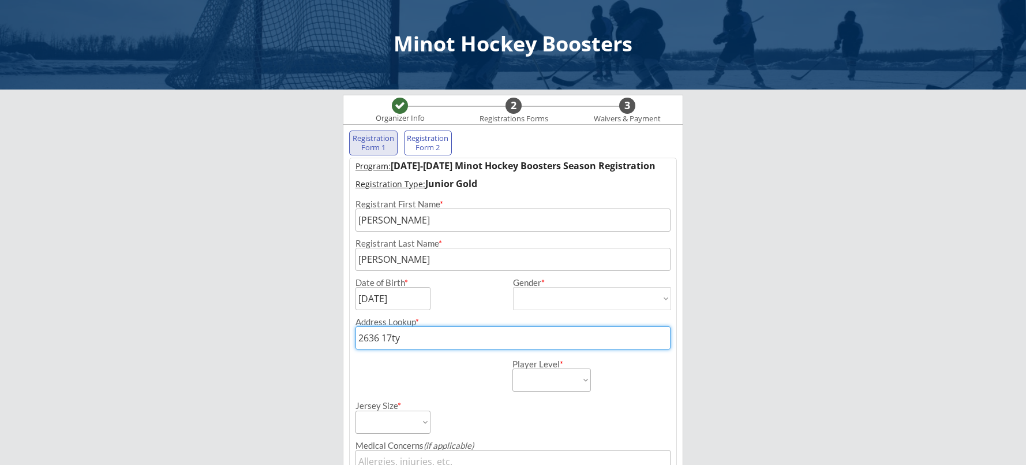
type input "2636 17t"
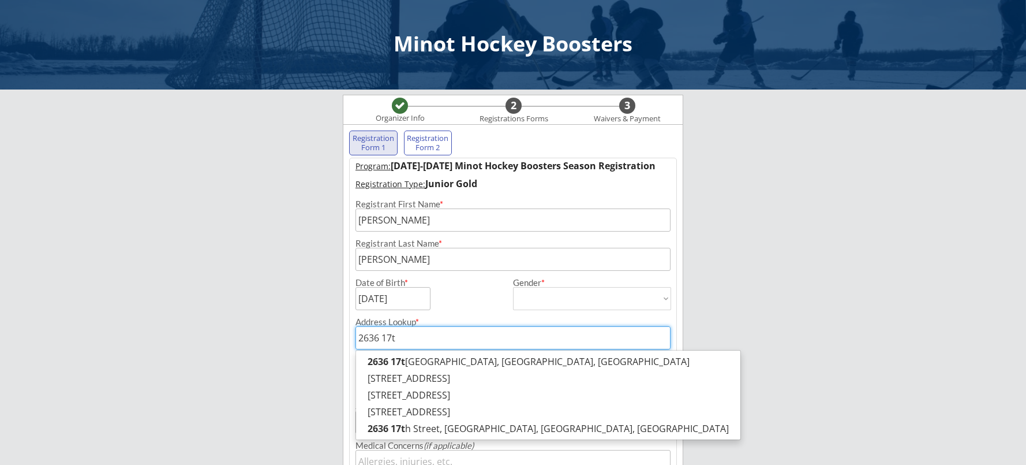
type input "[STREET_ADDRESS]"
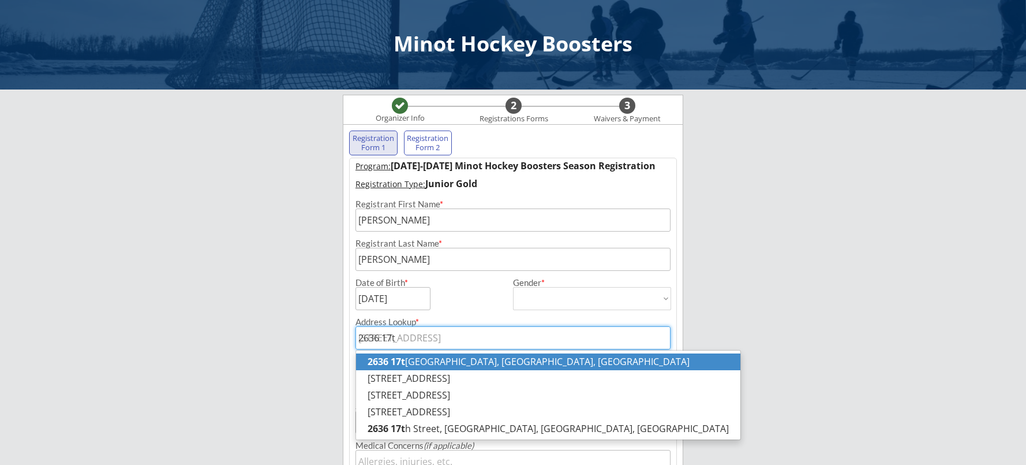
click at [530, 364] on p "[STREET_ADDRESS]" at bounding box center [548, 361] width 384 height 17
type input "[STREET_ADDRESS]"
type input "Minot"
type input "[US_STATE]"
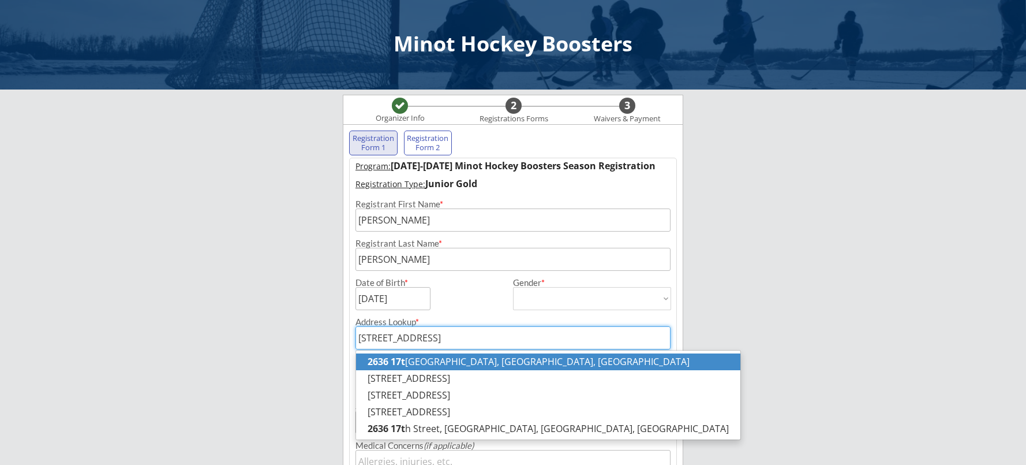
type input "58703"
type input "[GEOGRAPHIC_DATA]"
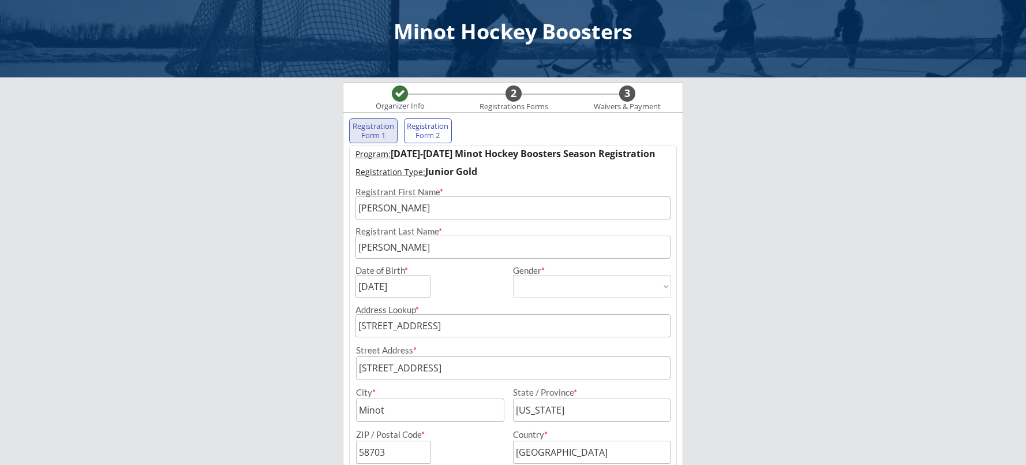
scroll to position [173, 0]
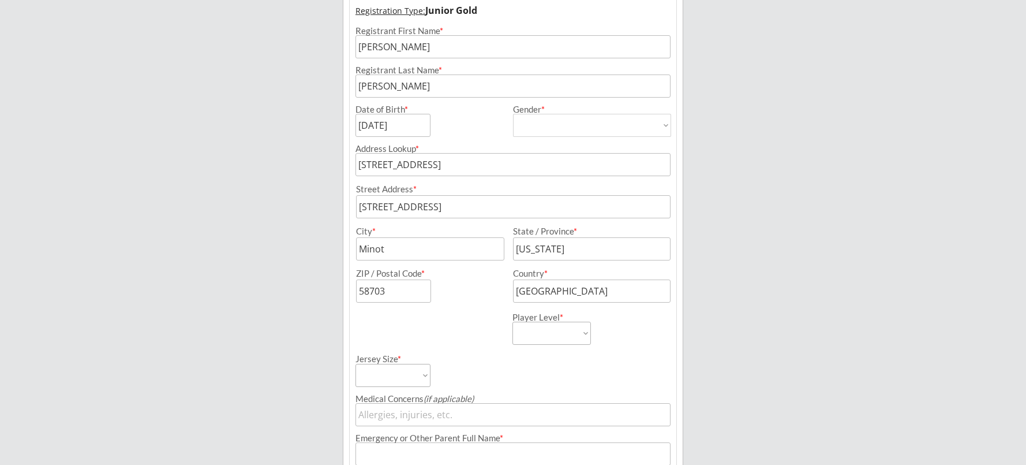
type input "[STREET_ADDRESS]"
select select ""Goalies-PW/12U & Up""
select select ""Goalie Cut""
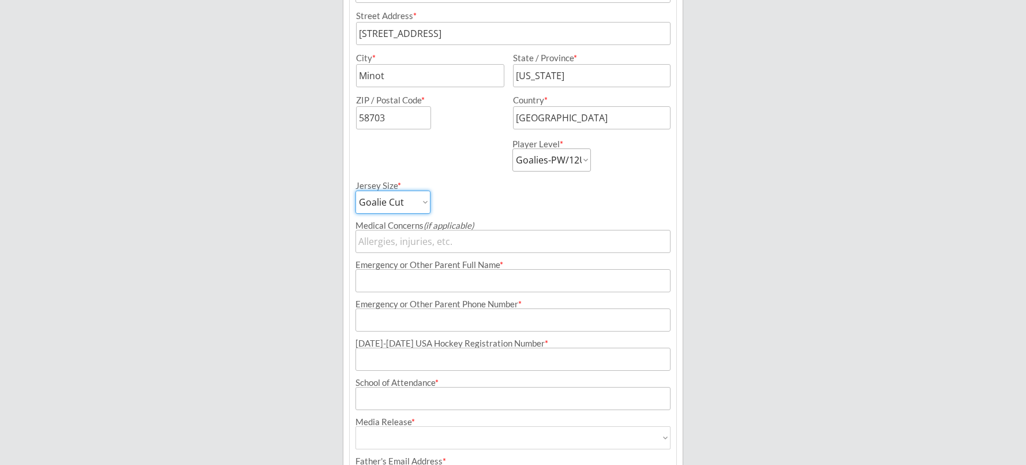
click at [475, 282] on input "input" at bounding box center [513, 280] width 315 height 23
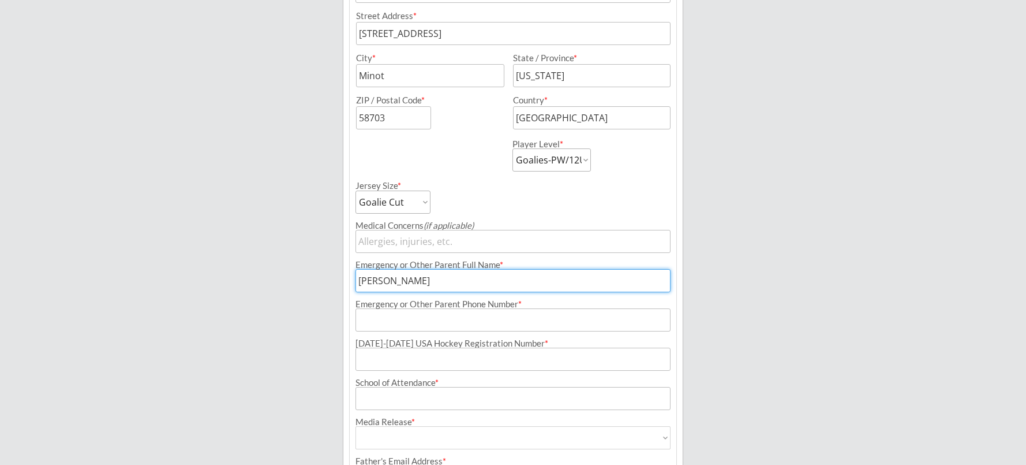
type input "[PERSON_NAME]"
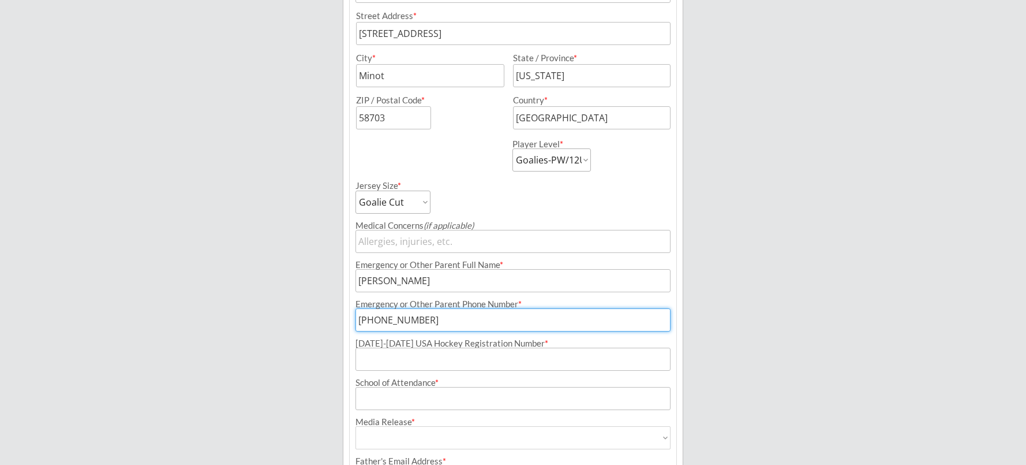
type input "[PHONE_NUMBER]"
click at [473, 354] on input "input" at bounding box center [513, 358] width 315 height 23
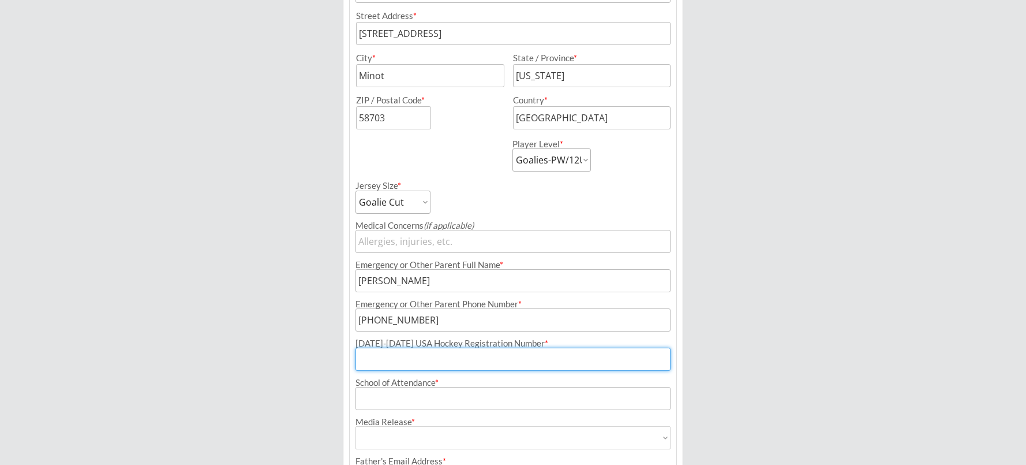
paste input "254601560BRODE"
type input "254601560BRODE"
click at [455, 399] on input "input" at bounding box center [513, 398] width 315 height 23
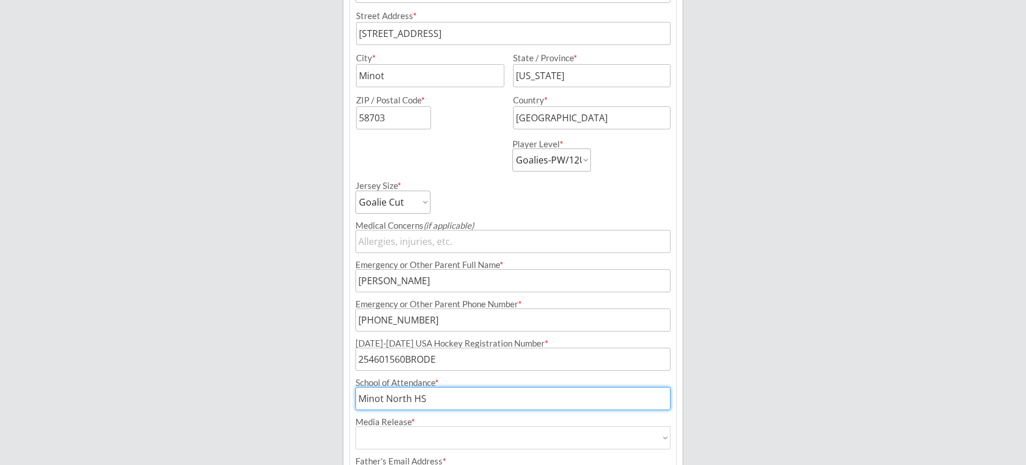
type input "Minot North HS"
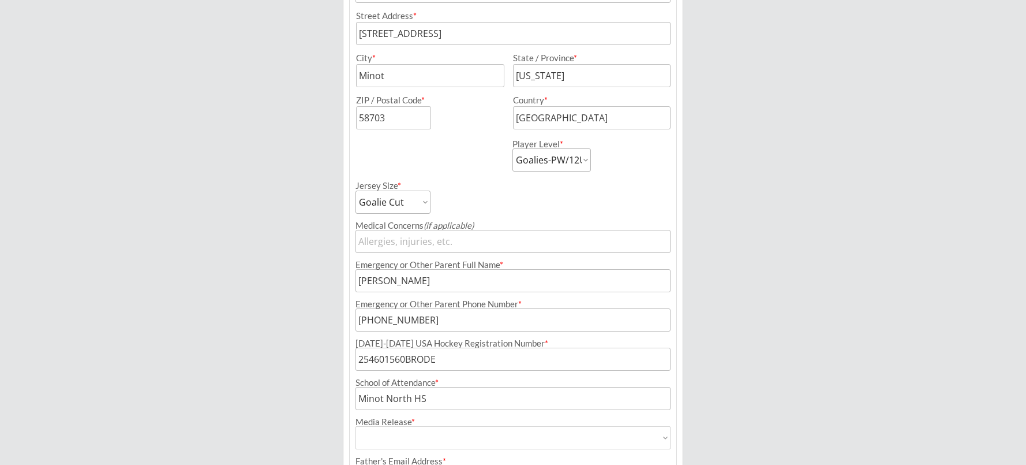
select select ""Yes""
type input "Yes"
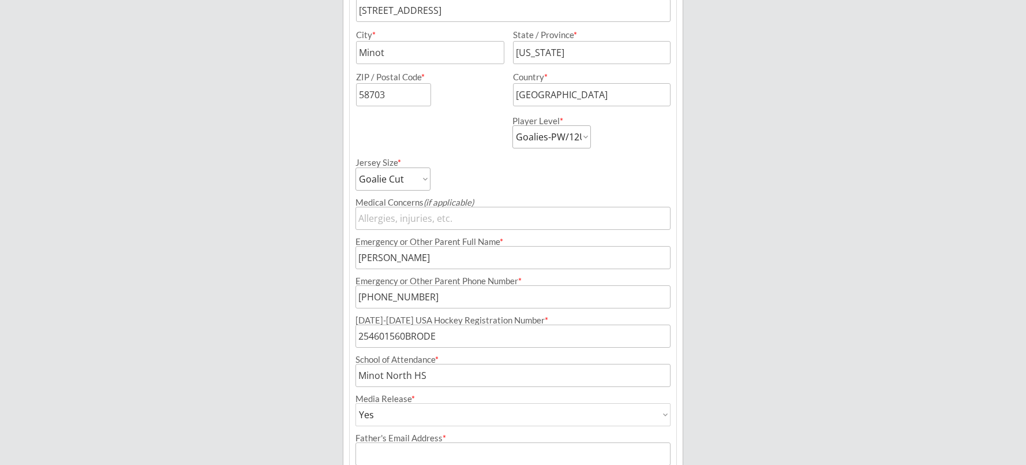
scroll to position [511, 0]
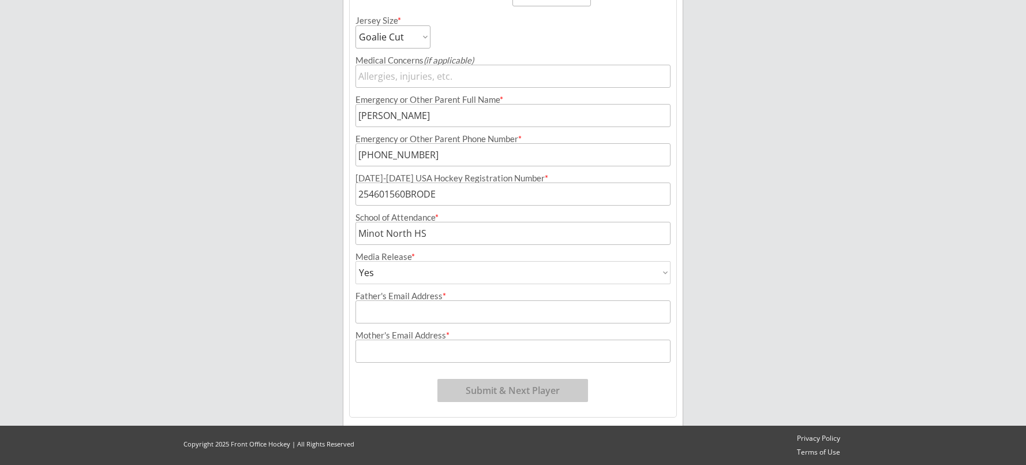
click at [534, 316] on input "input" at bounding box center [513, 311] width 315 height 23
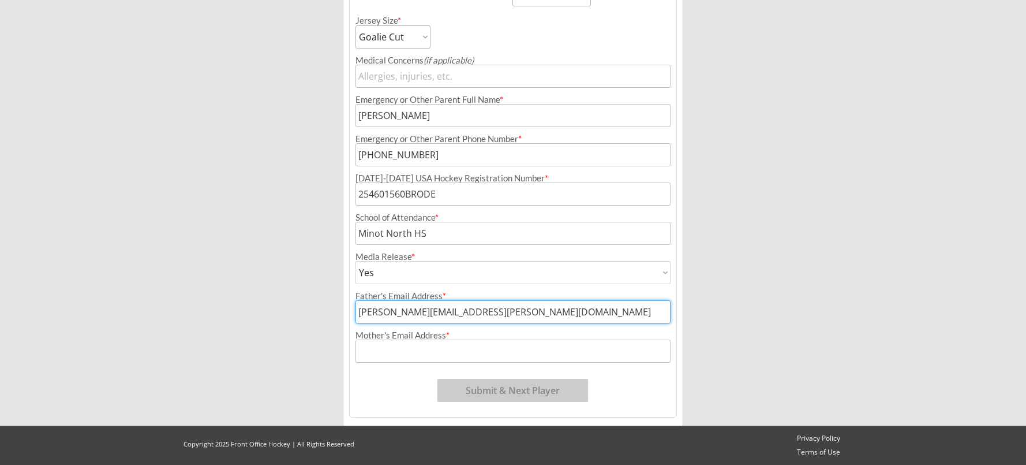
type input "[PERSON_NAME][EMAIL_ADDRESS][PERSON_NAME][DOMAIN_NAME]"
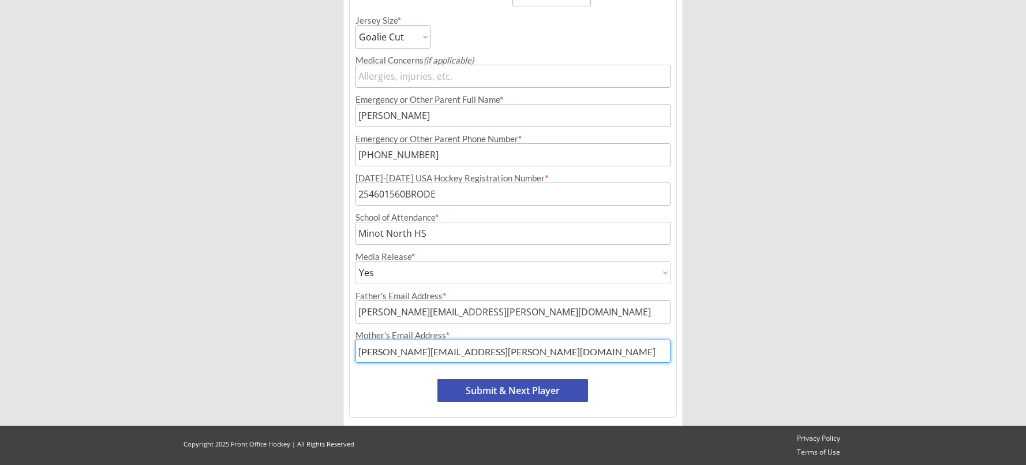
type input "[PERSON_NAME][EMAIL_ADDRESS][PERSON_NAME][DOMAIN_NAME]"
click at [501, 396] on button "Submit & Next Player" at bounding box center [512, 390] width 151 height 23
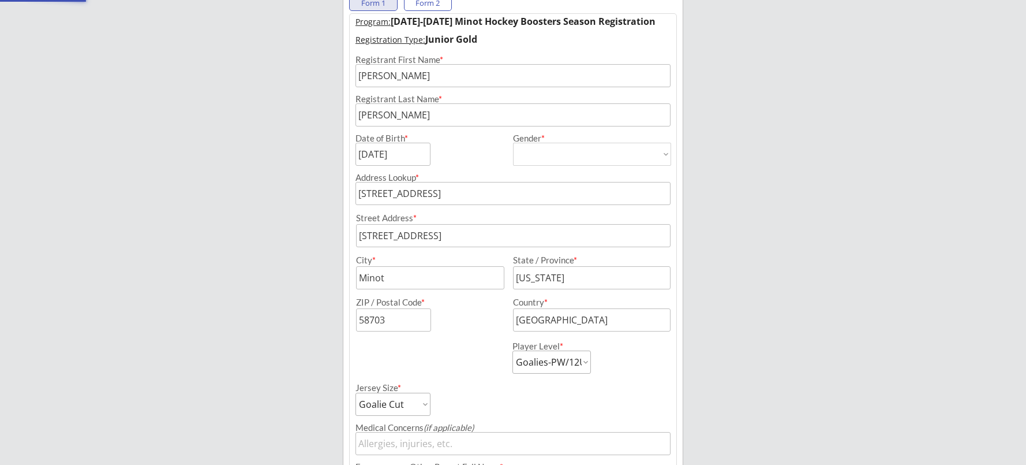
select select ""PLACEHOLDER_1427118222253""
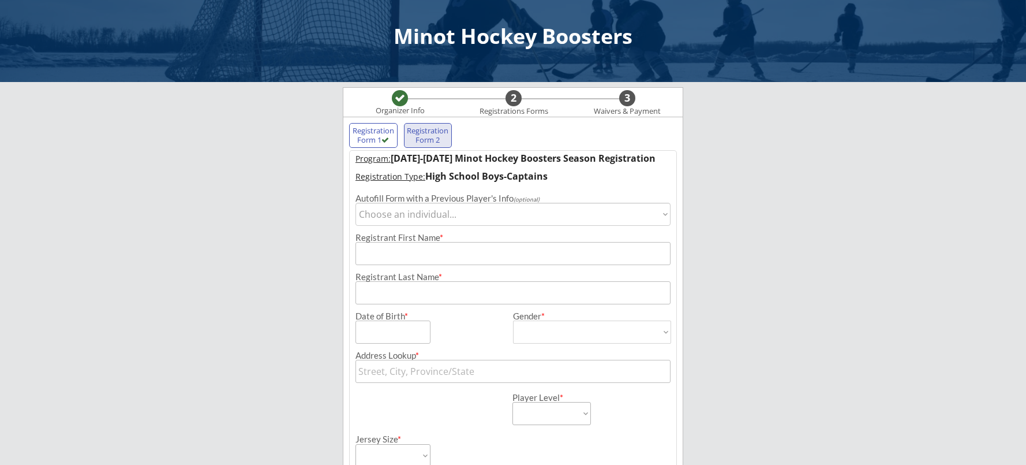
scroll to position [0, 0]
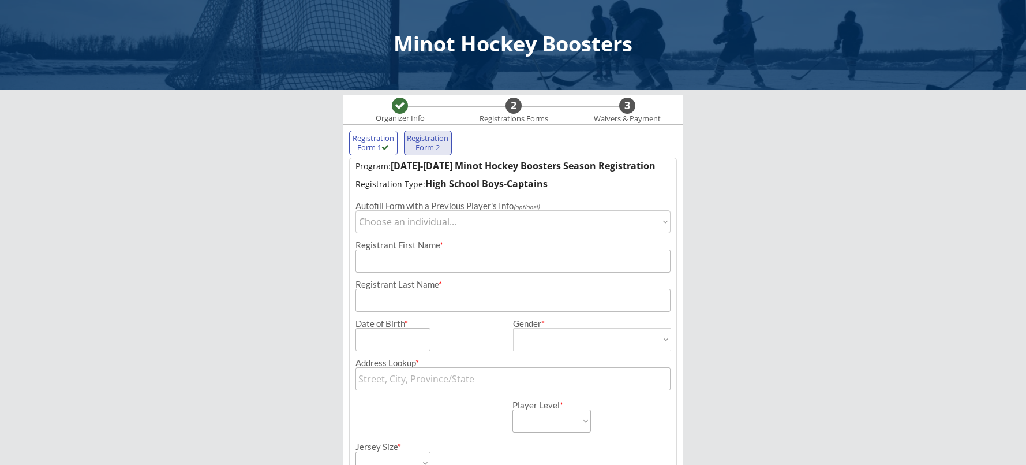
select select ""1348695171700984260__LOOKUP__1725985104699x321803245874839550""
type input "[PERSON_NAME]"
type input "[DATE]"
type input "[PERSON_NAME]"
type input "[DEMOGRAPHIC_DATA]"
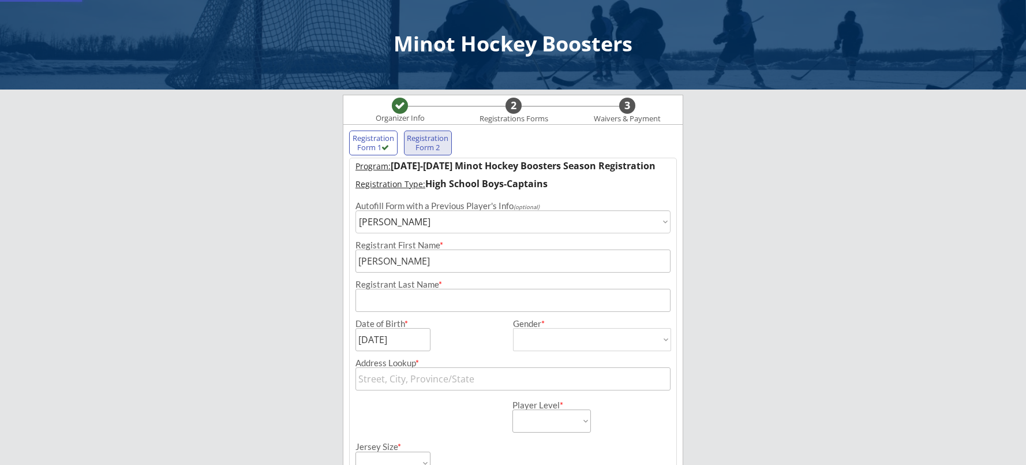
select select ""[DEMOGRAPHIC_DATA]""
type input "[STREET_ADDRESS]"
select select ""Goalies-PW/12U & Up""
select select ""Goalie Cut""
type input "[PERSON_NAME]"
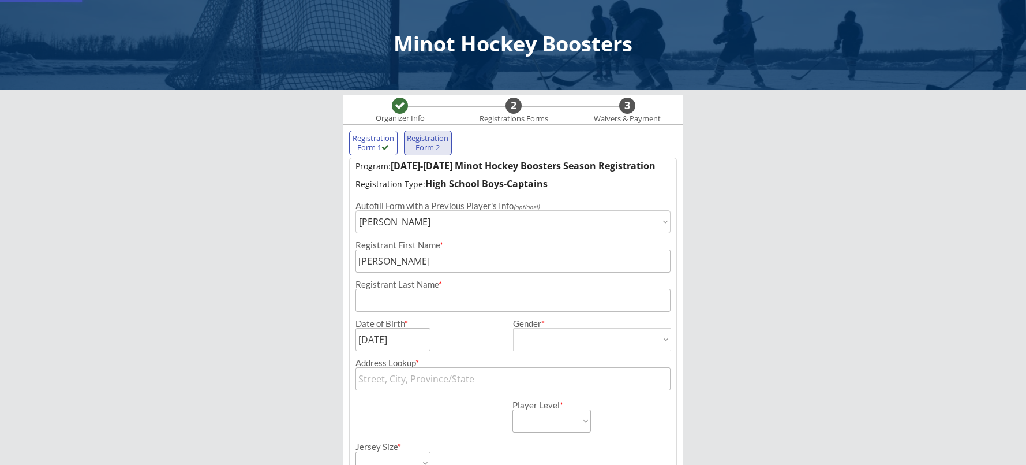
type input "[PHONE_NUMBER]"
type input "254601560BRODE"
type input "Minot North HS"
type input "Yes"
select select ""Yes""
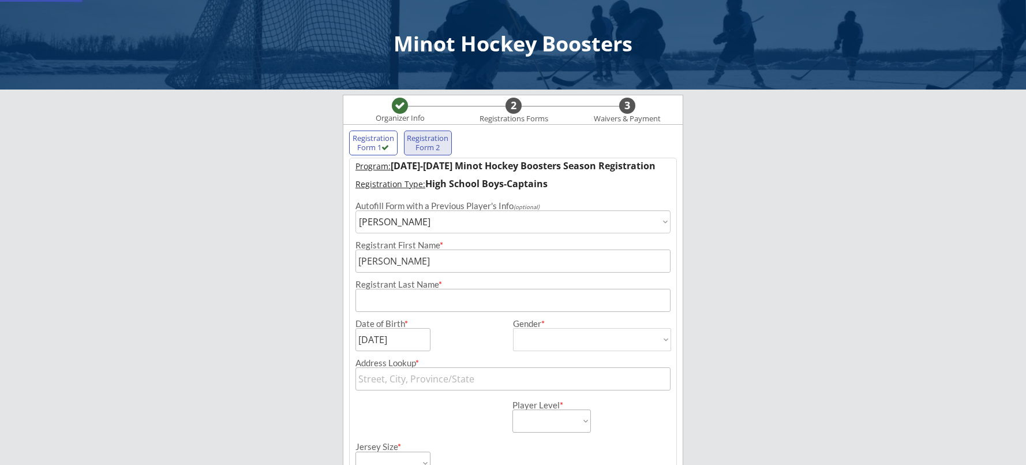
type input "[PERSON_NAME][EMAIL_ADDRESS][PERSON_NAME][DOMAIN_NAME]"
type input "[STREET_ADDRESS]"
type input "Minot"
type input "[US_STATE]"
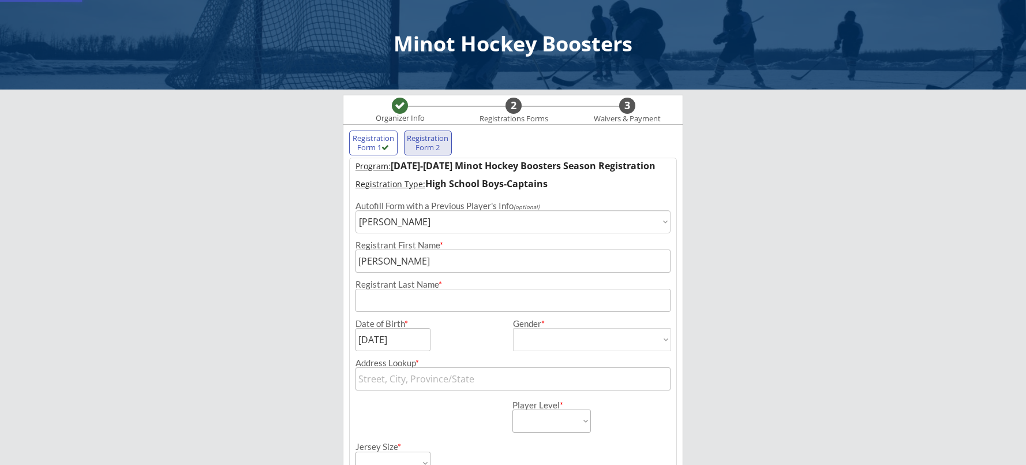
type input "58703"
type input "[GEOGRAPHIC_DATA]"
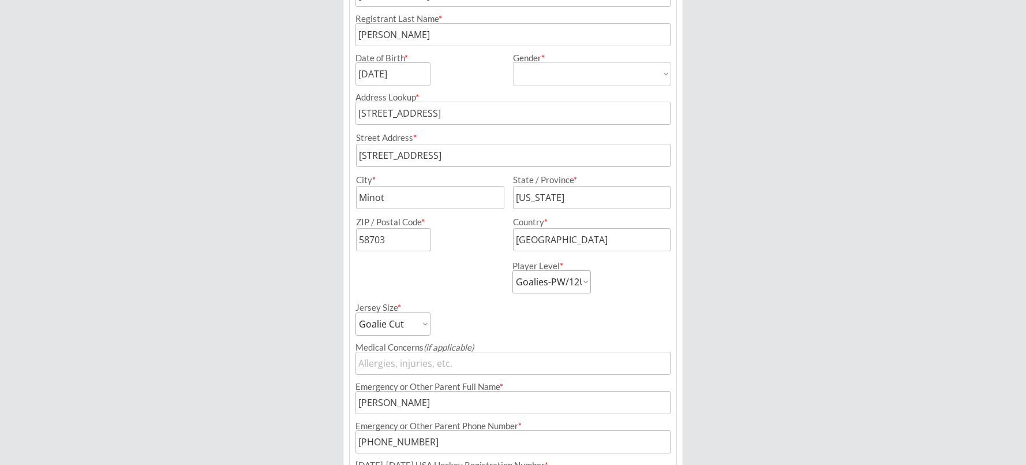
scroll to position [346, 0]
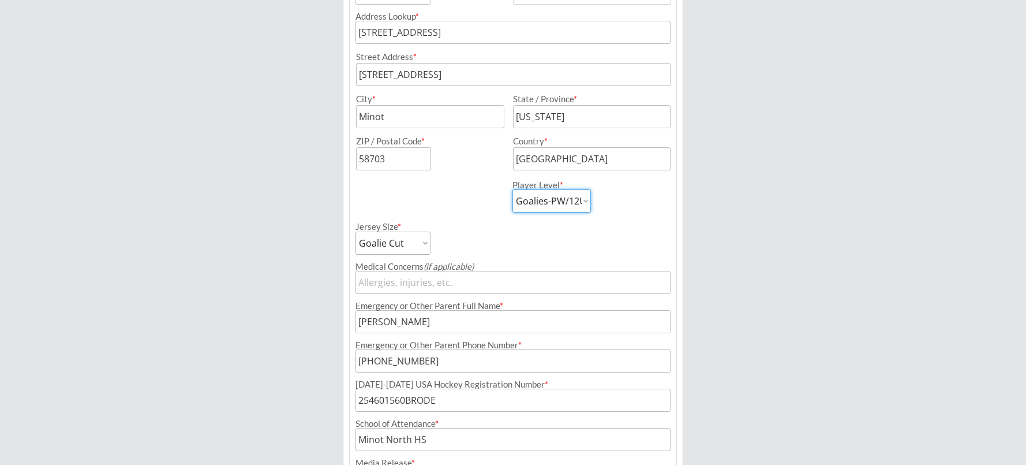
select select ""HS Captains Boys""
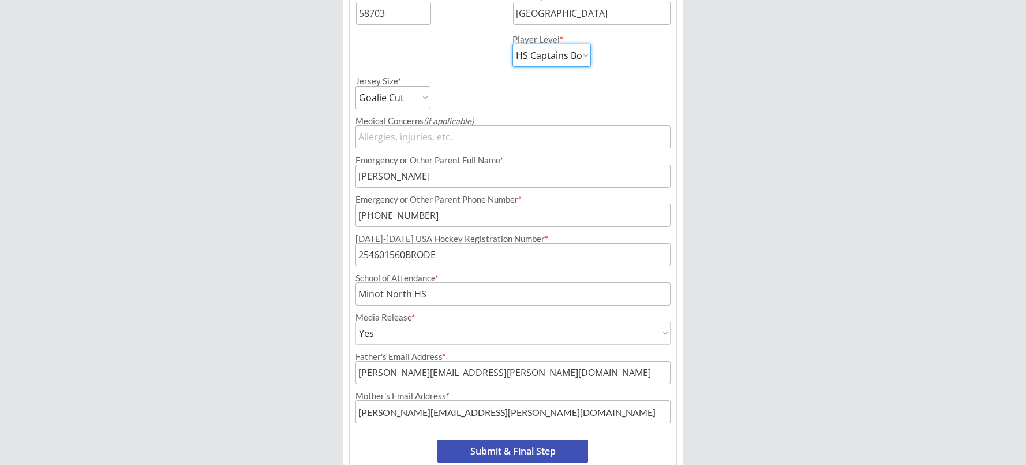
scroll to position [549, 0]
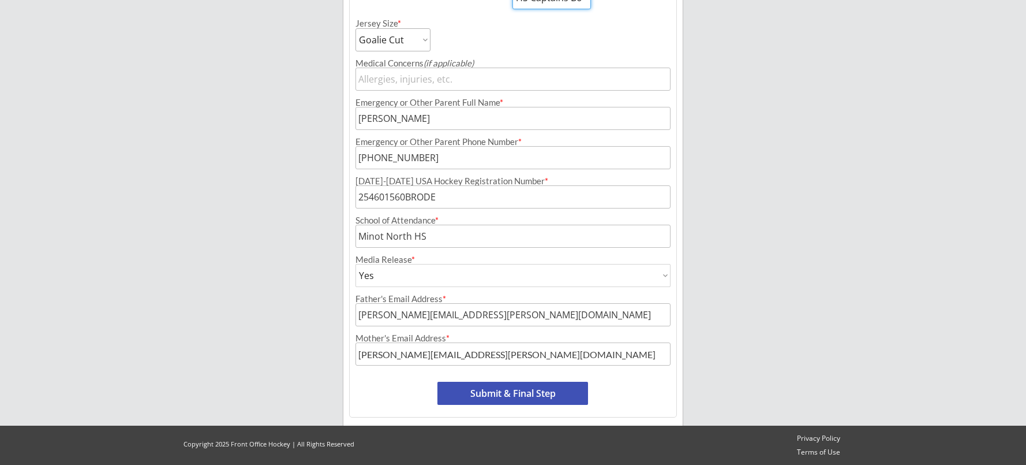
click at [538, 388] on button "Submit & Final Step" at bounding box center [512, 392] width 151 height 23
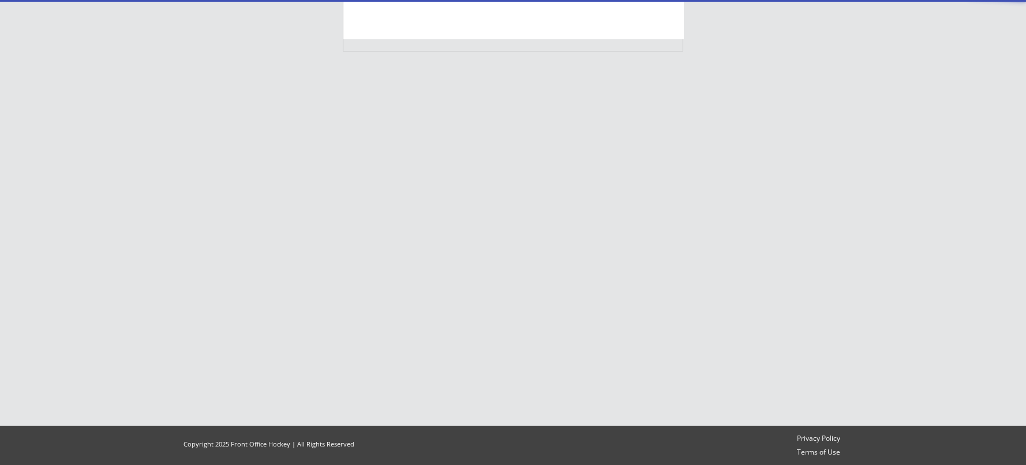
scroll to position [95, 0]
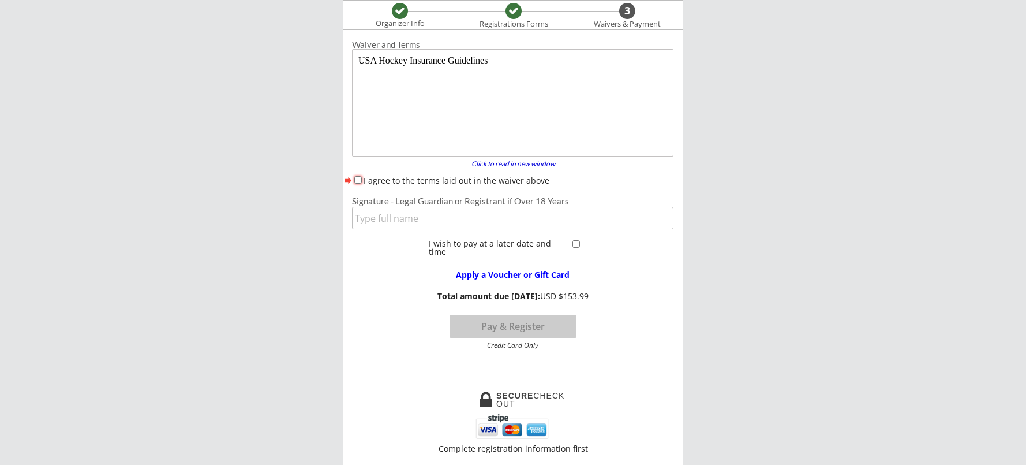
click at [360, 181] on input "I agree to the terms laid out in the waiver above" at bounding box center [358, 180] width 8 height 8
checkbox input "true"
drag, startPoint x: 396, startPoint y: 216, endPoint x: 406, endPoint y: 223, distance: 11.7
click at [402, 221] on input "input" at bounding box center [512, 218] width 321 height 23
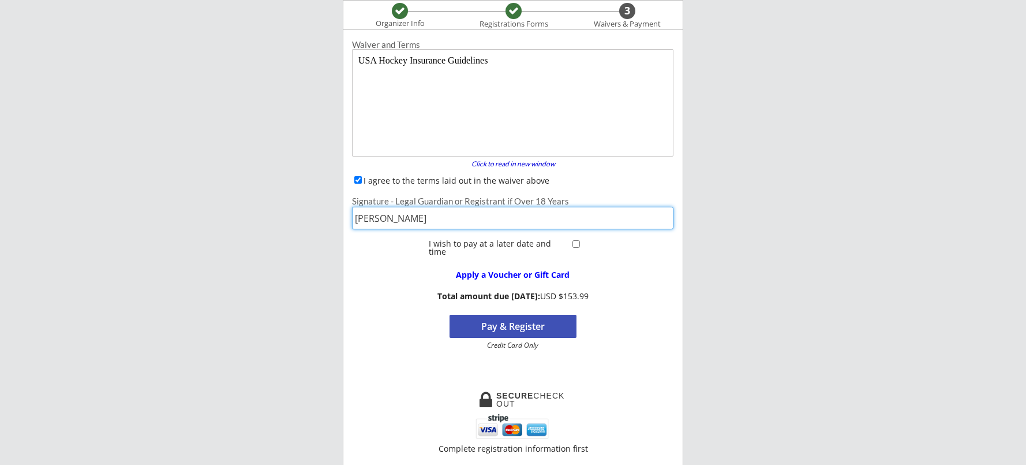
type input "[PERSON_NAME]"
click at [557, 331] on button "Pay & Register" at bounding box center [513, 326] width 127 height 23
